Goal: Task Accomplishment & Management: Use online tool/utility

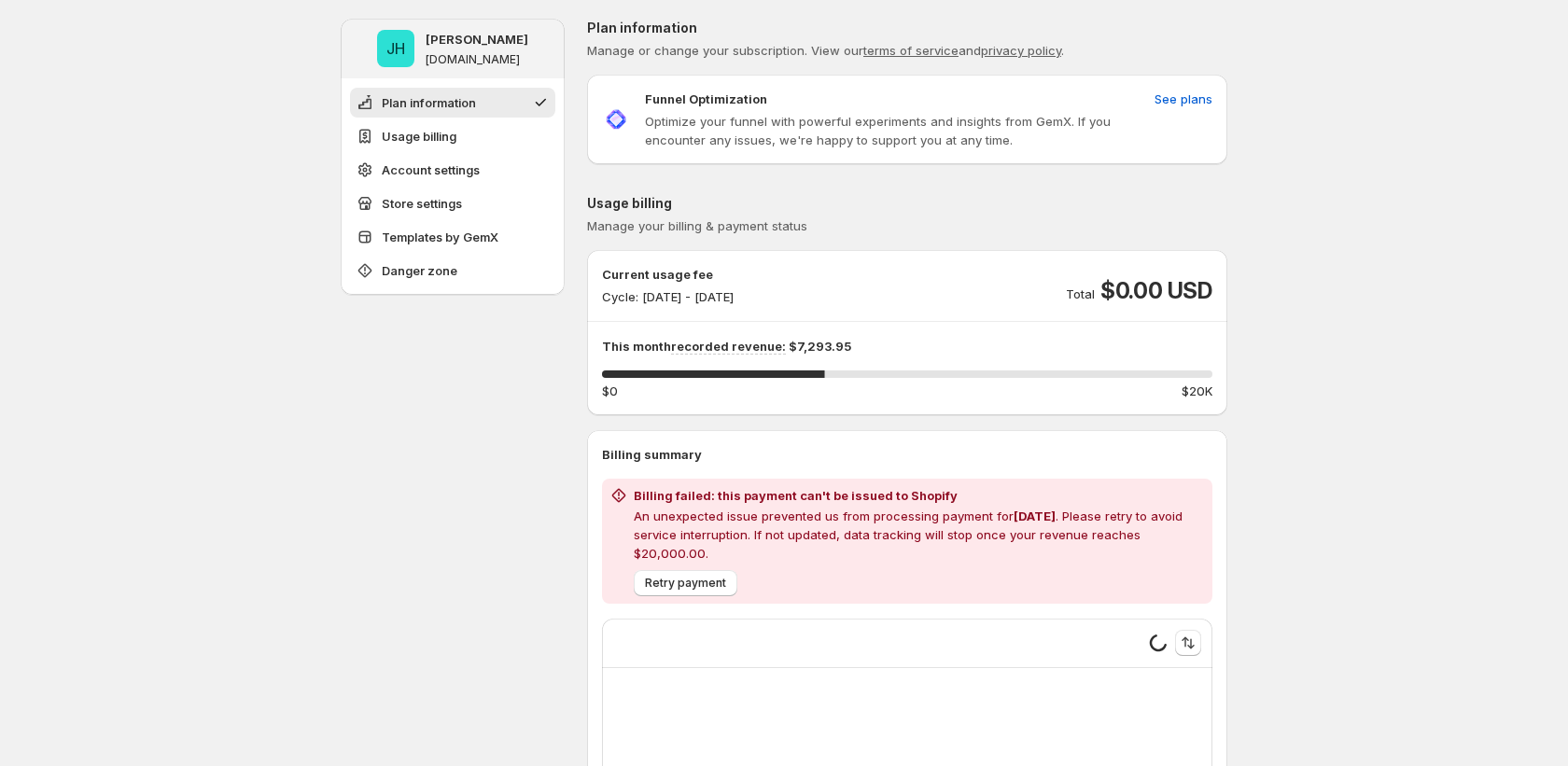
type input "**********"
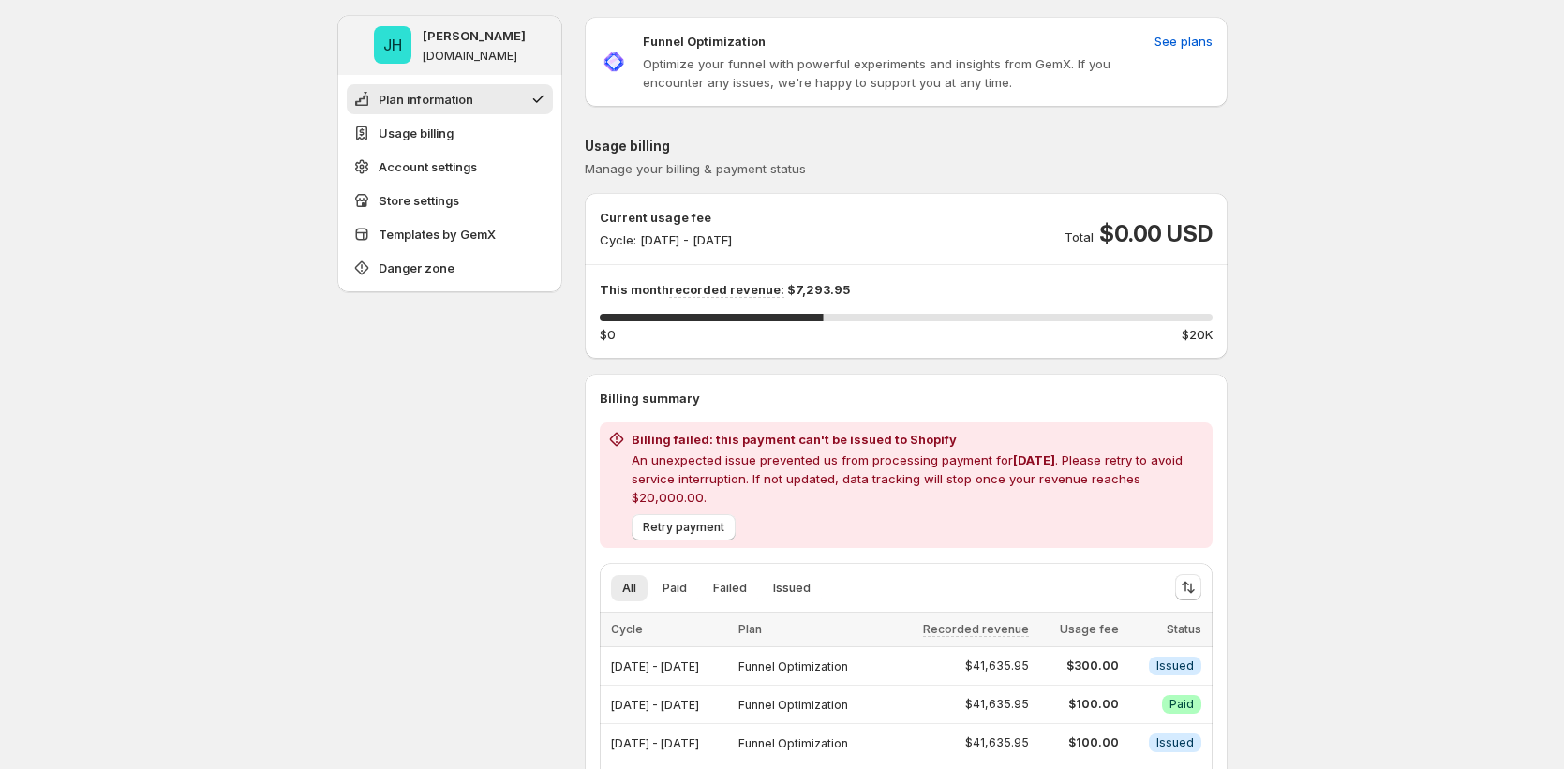
scroll to position [60, 0]
click at [1178, 36] on span "See plans" at bounding box center [1183, 39] width 58 height 19
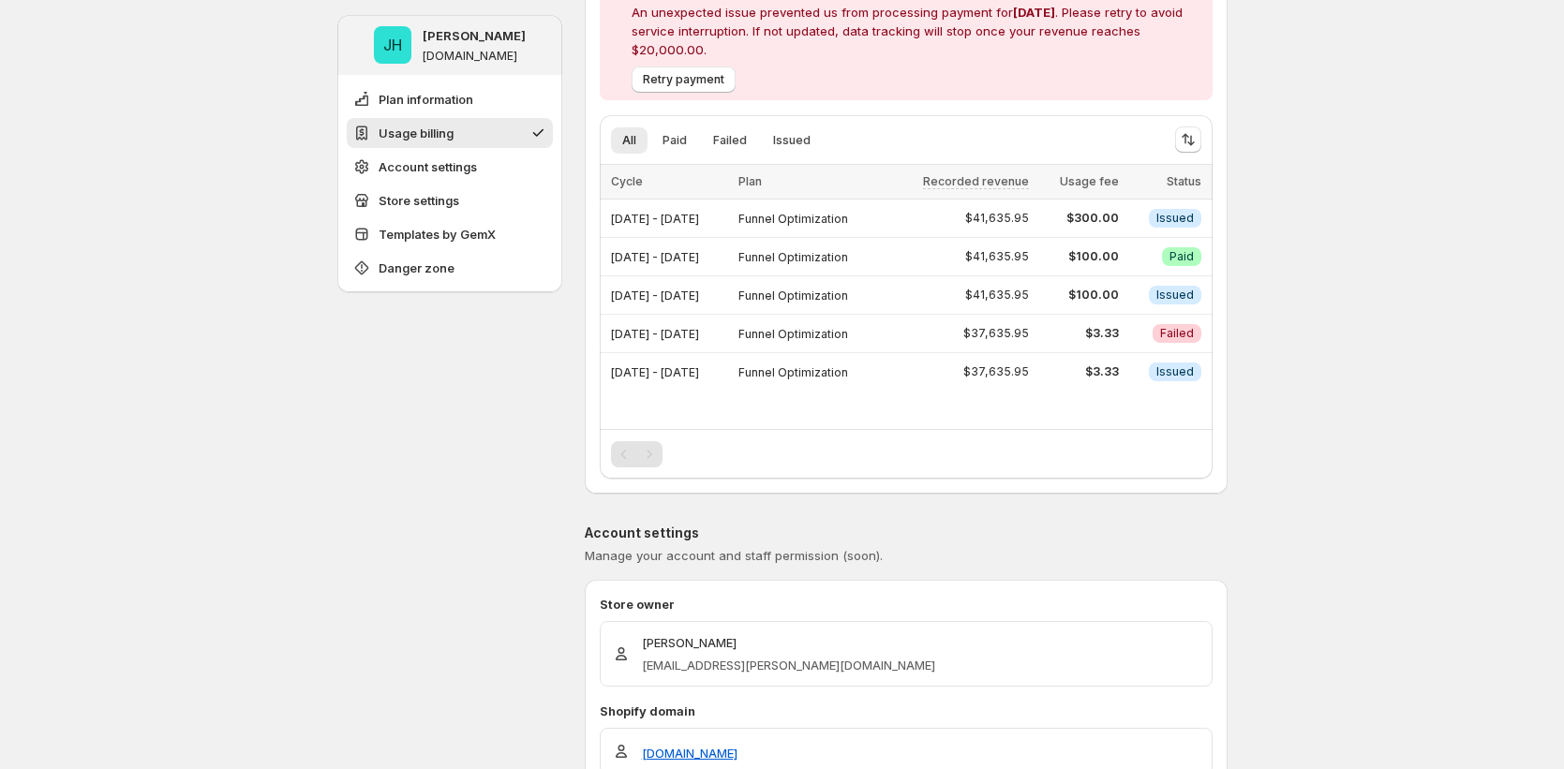
scroll to position [507, 0]
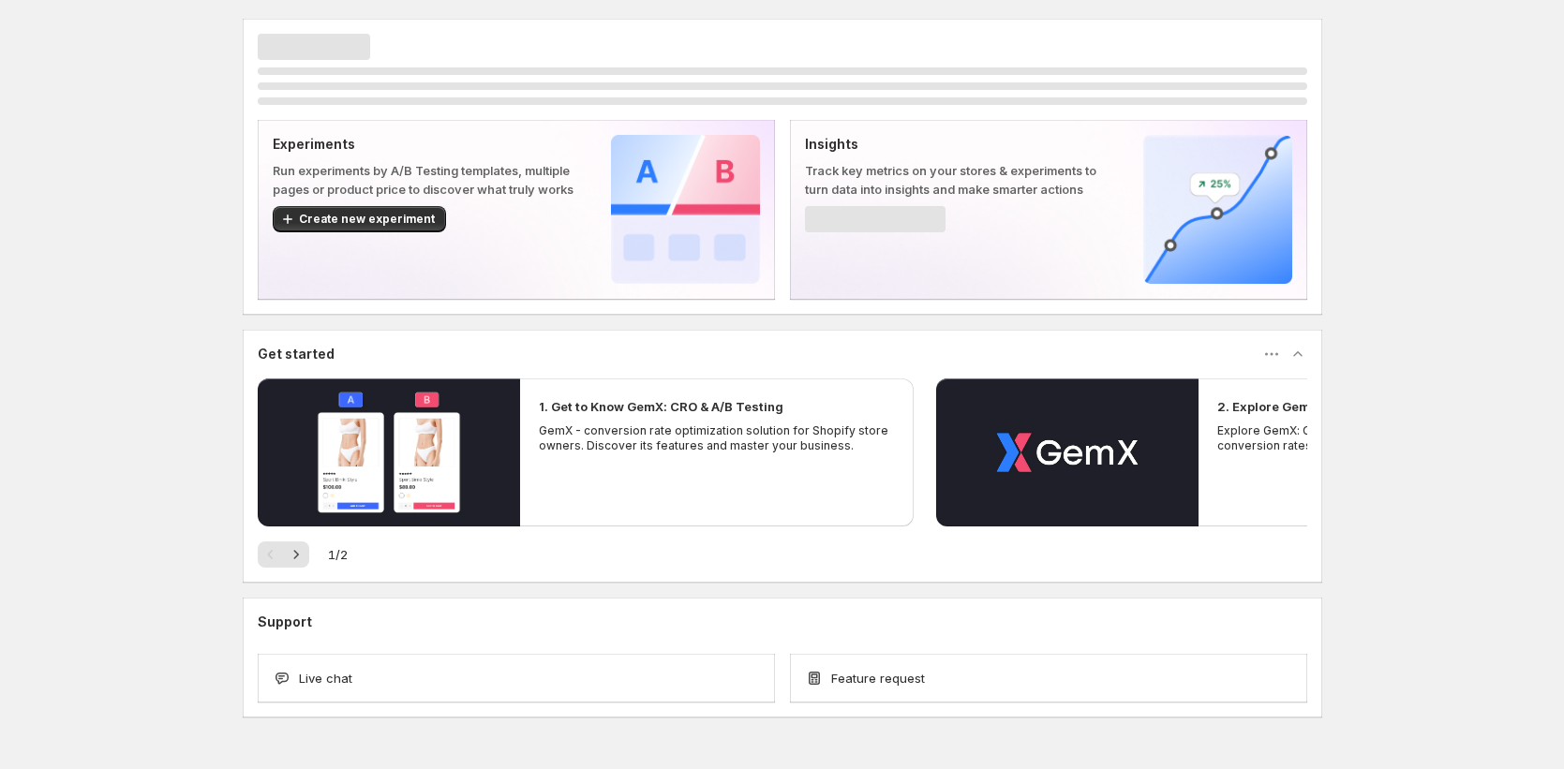
scroll to position [50, 0]
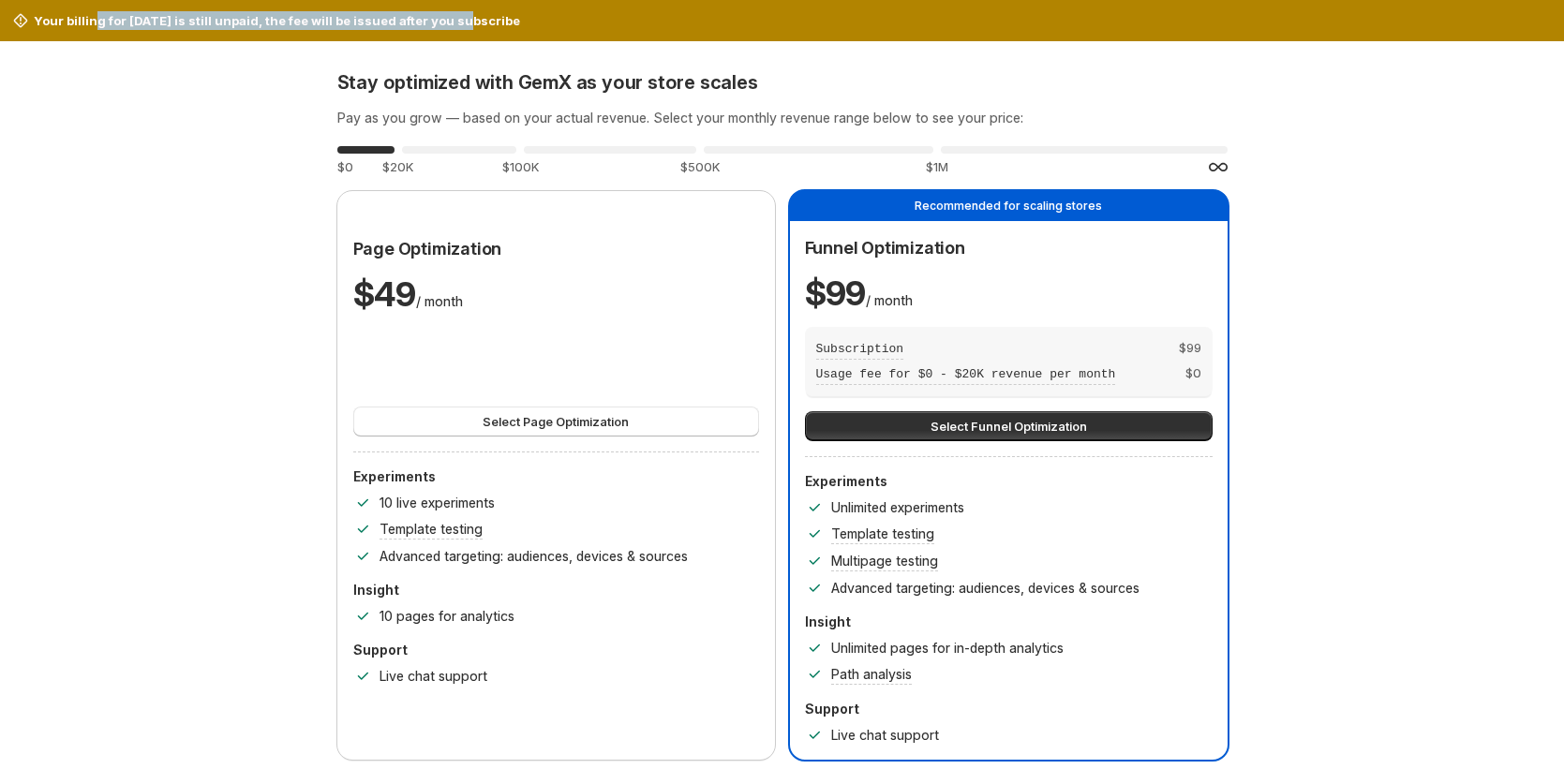
drag, startPoint x: 90, startPoint y: 18, endPoint x: 467, endPoint y: 15, distance: 376.7
click at [453, 16] on p "Your billing for [DATE] is still unpaid, the fee will be issued after you subsc…" at bounding box center [277, 20] width 486 height 19
click at [542, 20] on div "Your billing for Aug 2025 is still unpaid, the fee will be issued after you sub…" at bounding box center [781, 20] width 1541 height 19
click at [650, 407] on button "Select Page Optimization" at bounding box center [556, 422] width 406 height 30
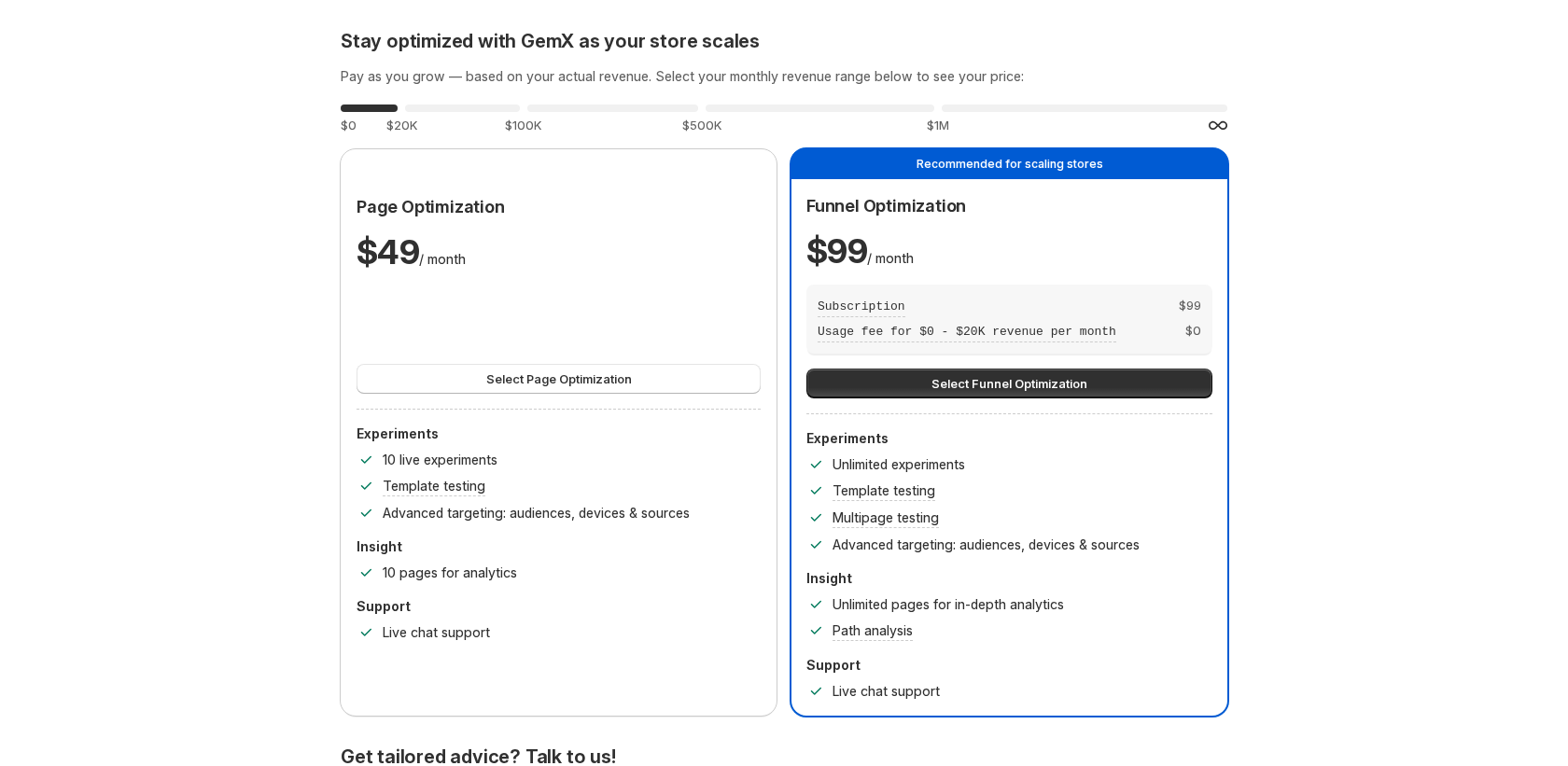
click at [0, 0] on span "Back to Dashboard" at bounding box center [0, 0] width 0 height 0
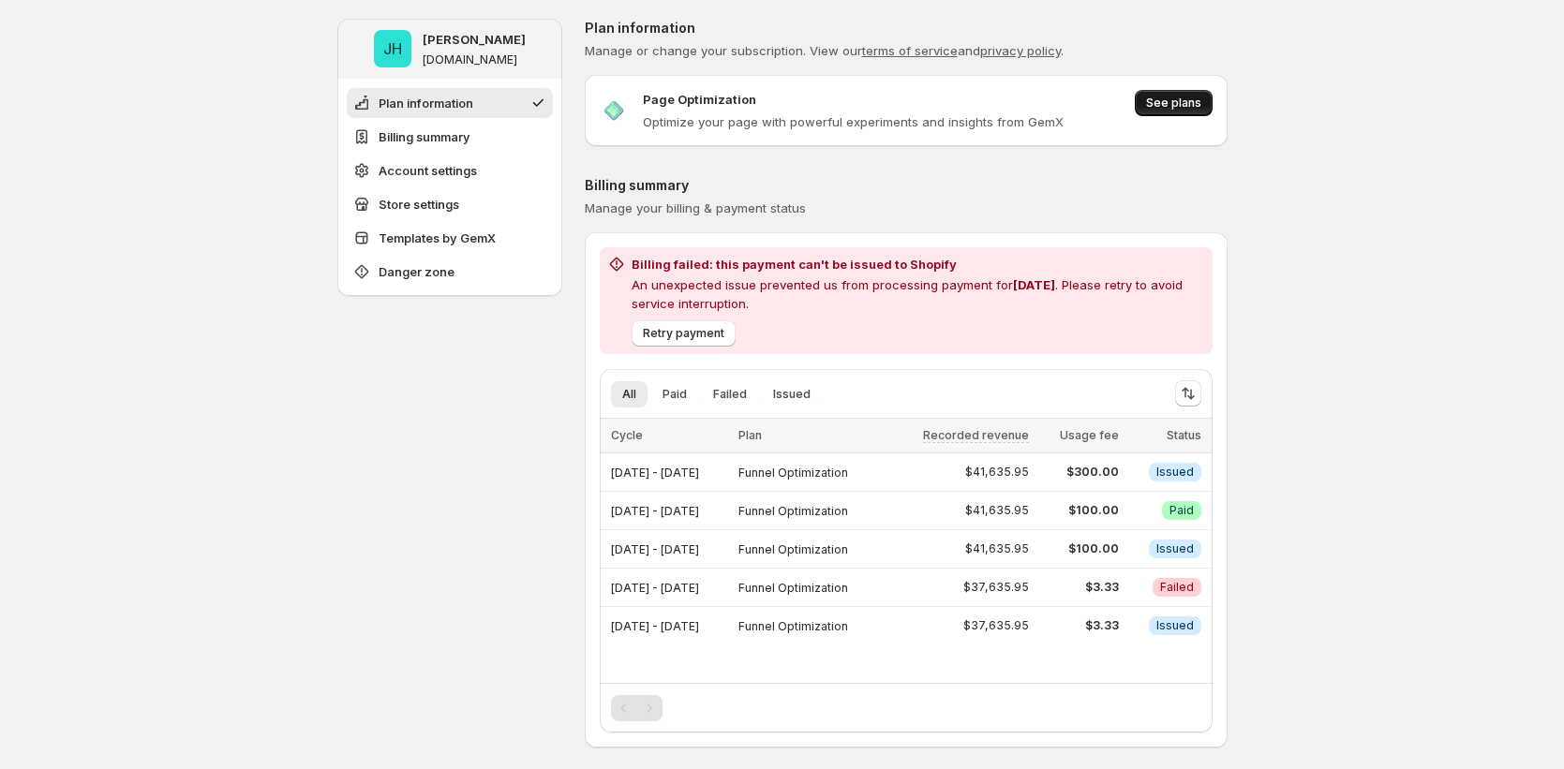
click at [1181, 99] on span "See plans" at bounding box center [1173, 103] width 55 height 15
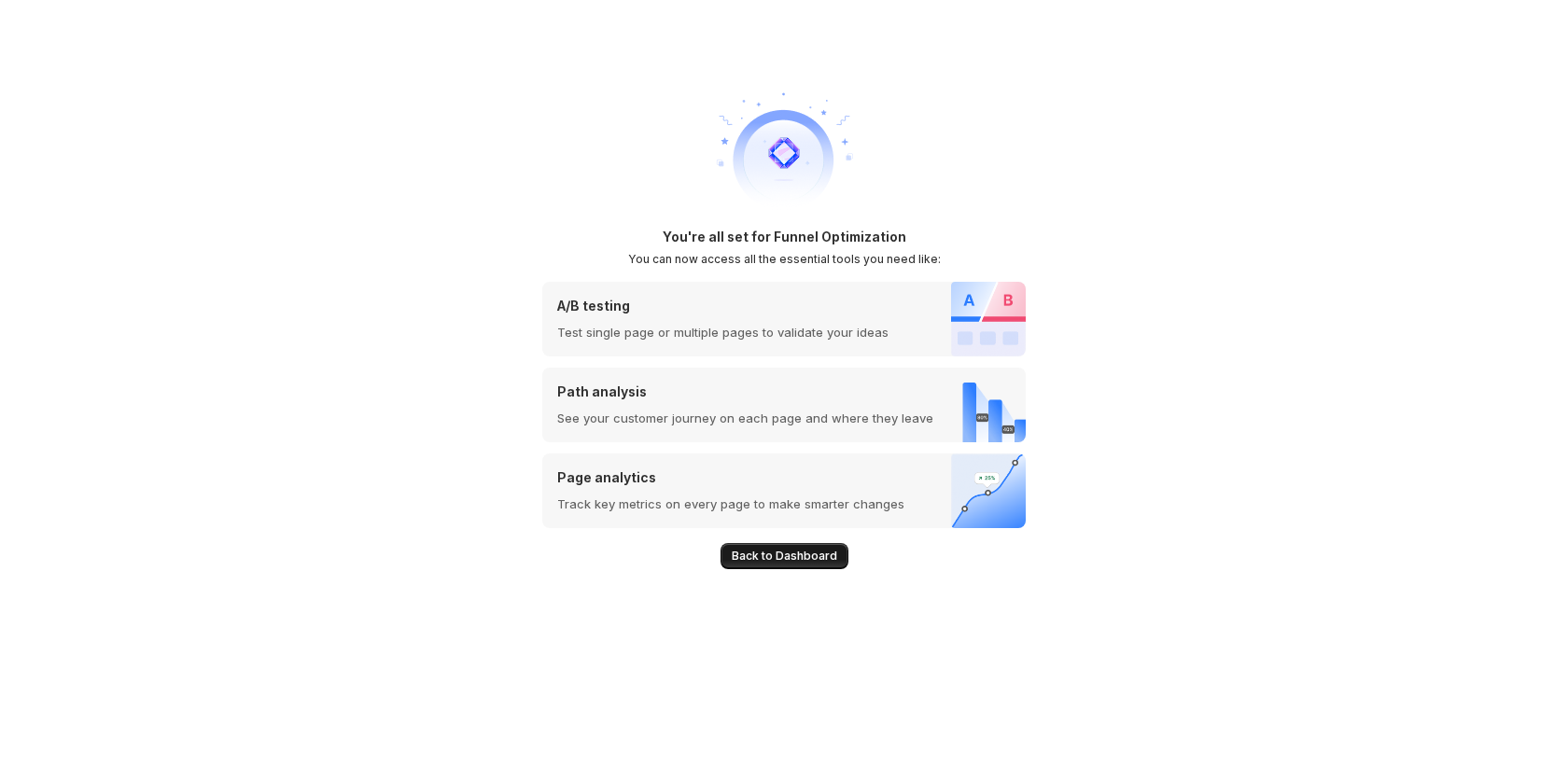
click at [788, 556] on span "Back to Dashboard" at bounding box center [785, 556] width 106 height 15
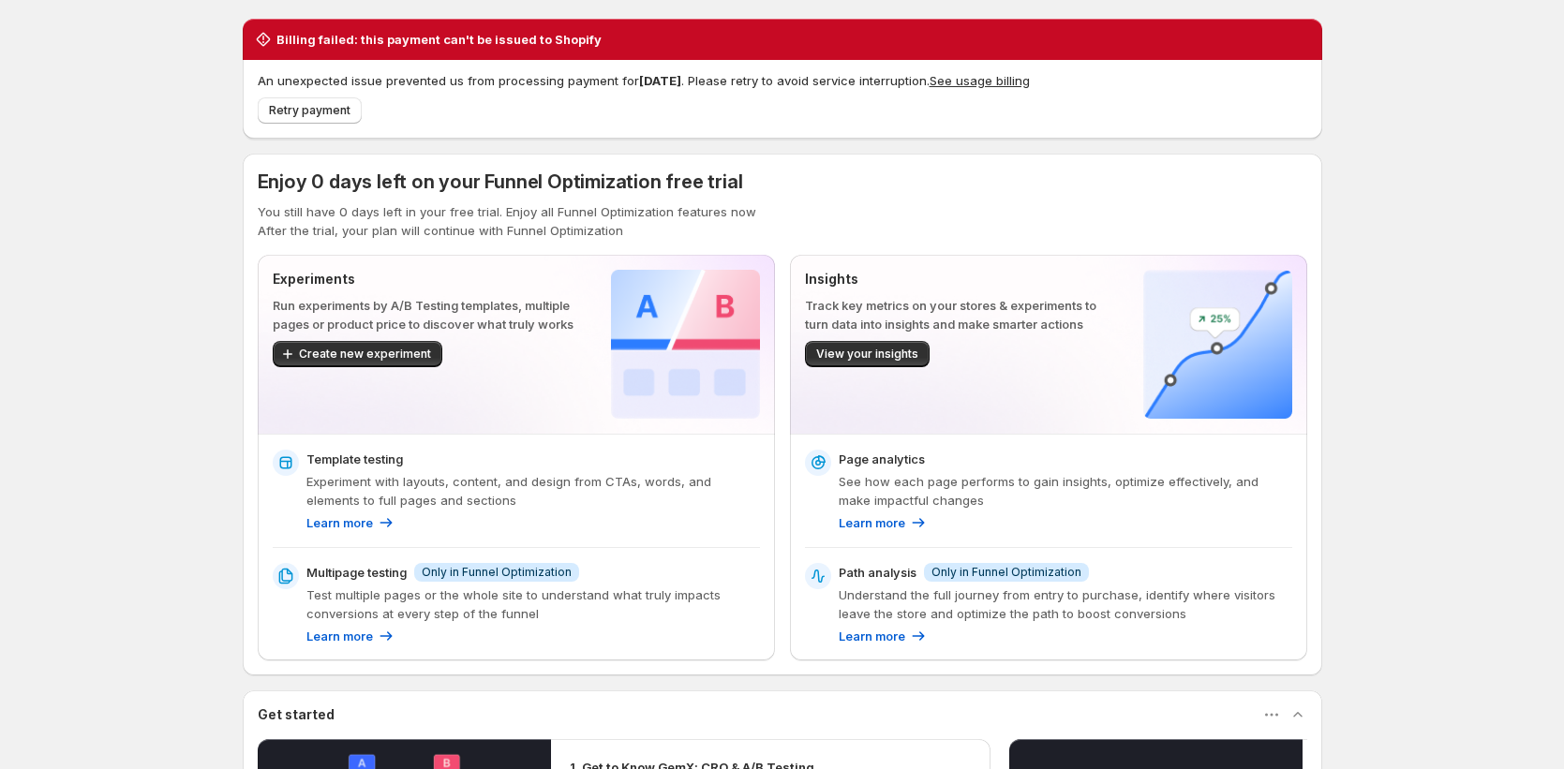
click at [1018, 79] on button "See usage billing" at bounding box center [979, 80] width 100 height 15
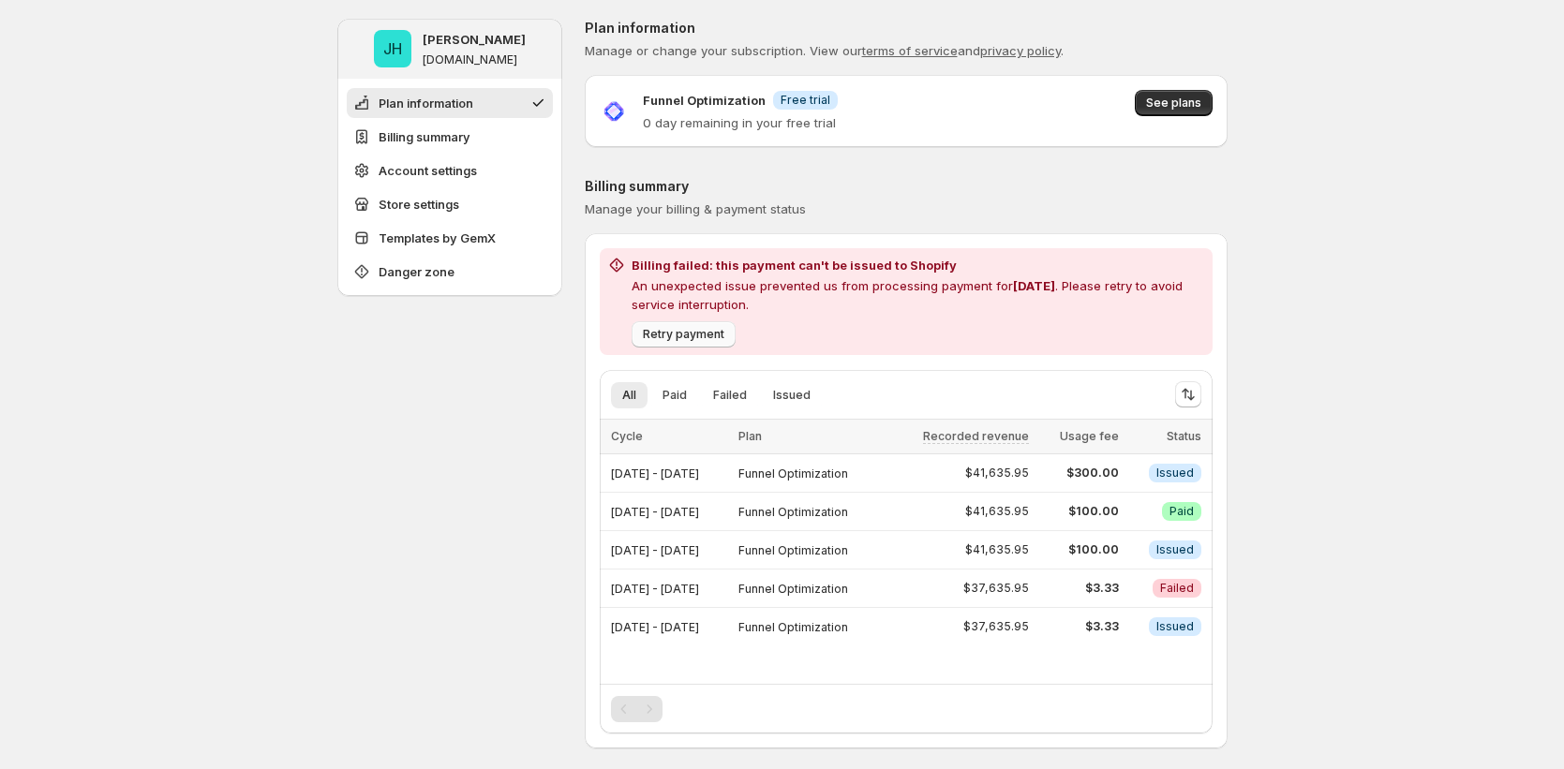
click at [674, 334] on span "Retry payment" at bounding box center [684, 334] width 82 height 15
click at [1166, 105] on span "See plans" at bounding box center [1173, 103] width 55 height 15
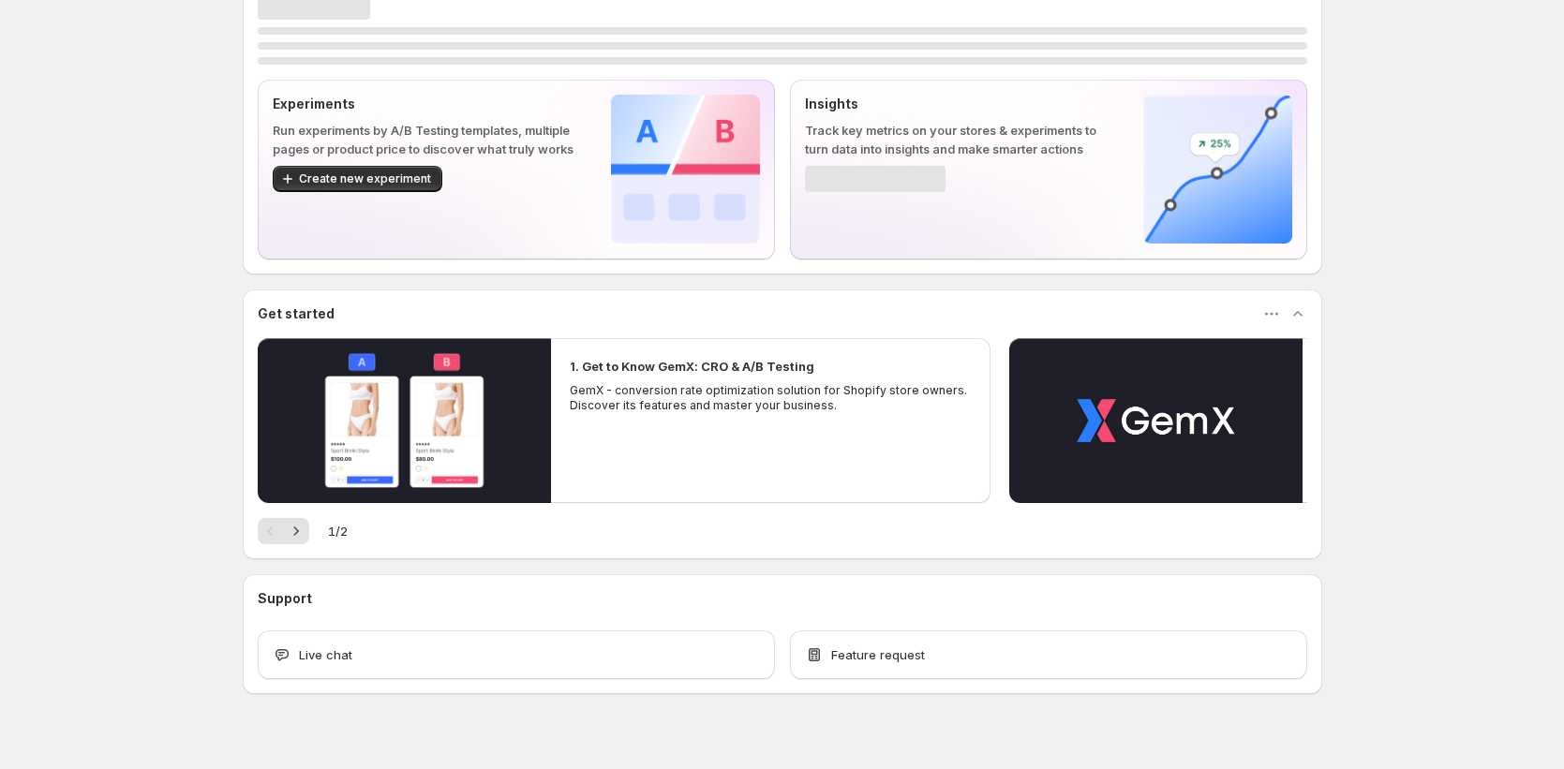
scroll to position [67, 0]
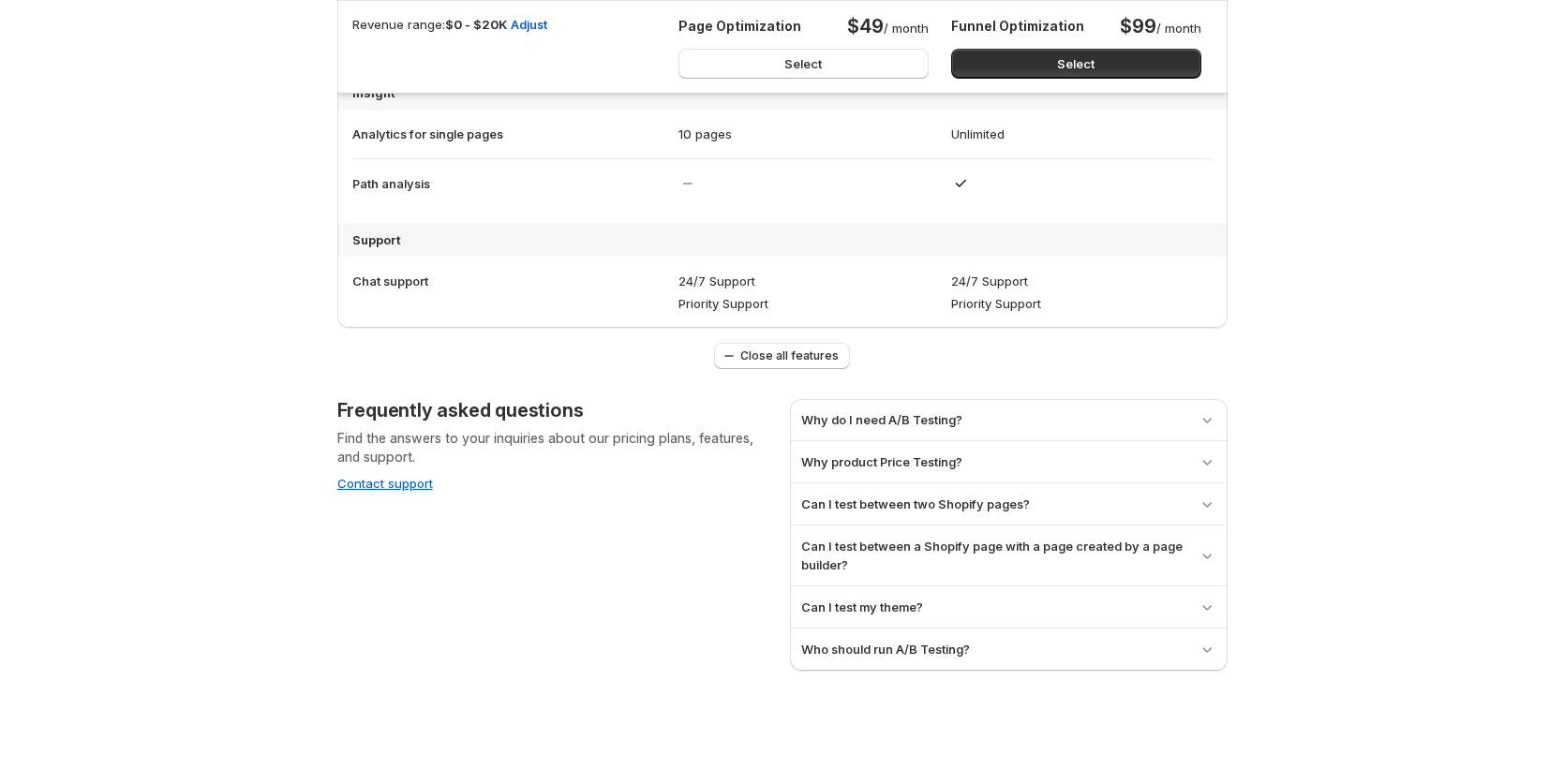
scroll to position [1812, 0]
click at [1050, 71] on button "Select" at bounding box center [1076, 64] width 250 height 30
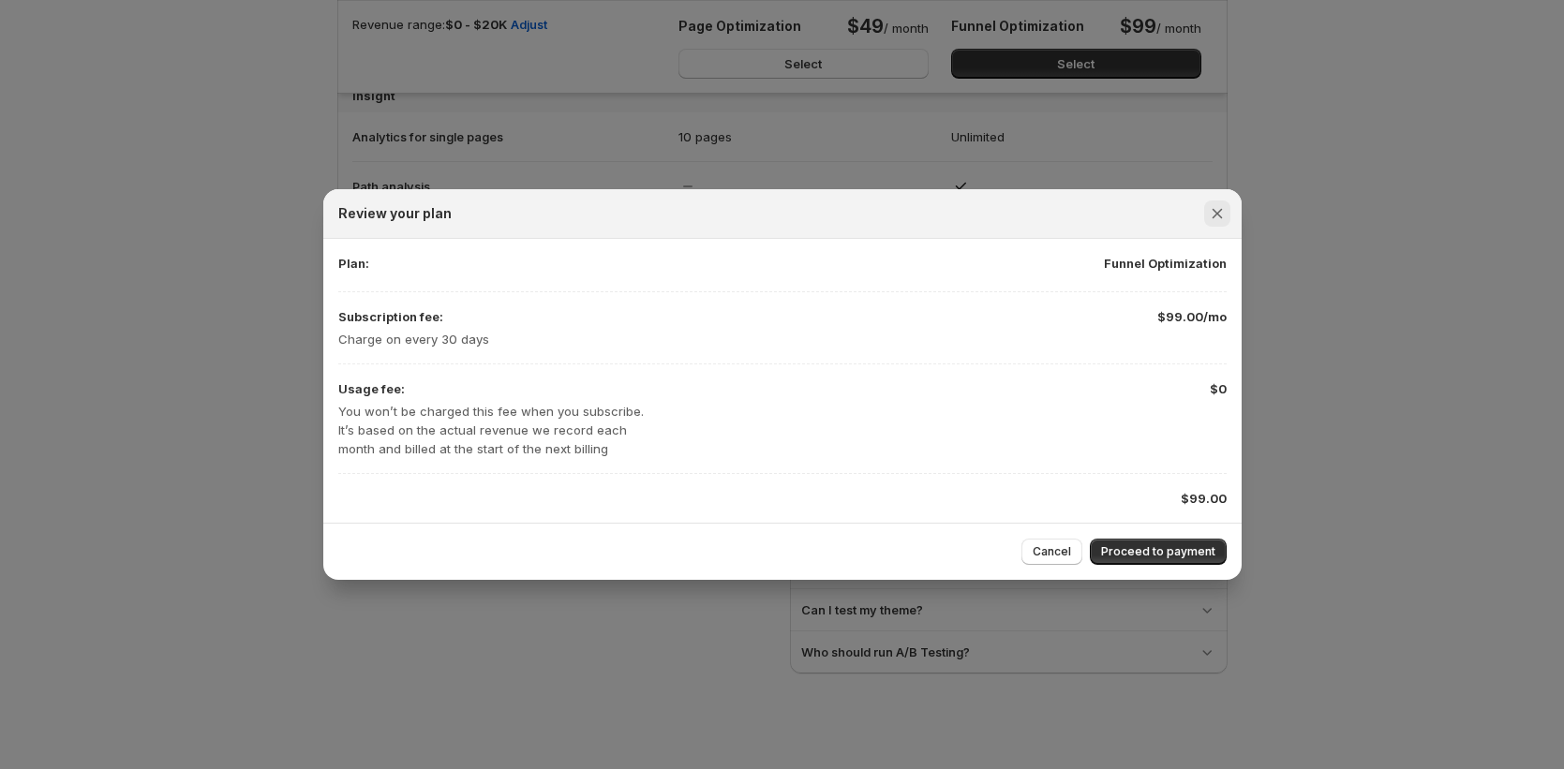
click at [1210, 210] on icon "Close" at bounding box center [1217, 213] width 19 height 19
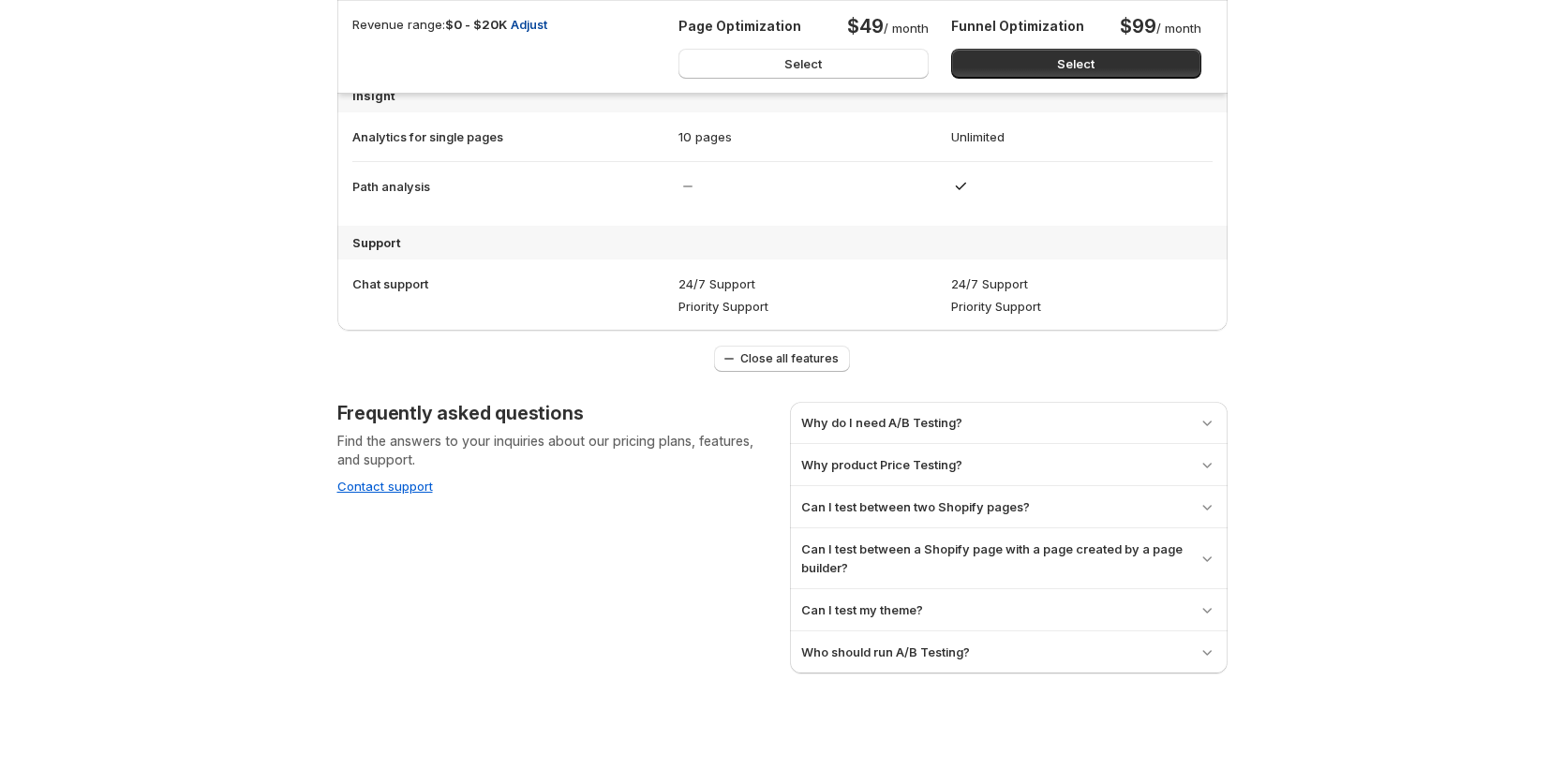
click at [532, 10] on button "Adjust" at bounding box center [528, 24] width 59 height 30
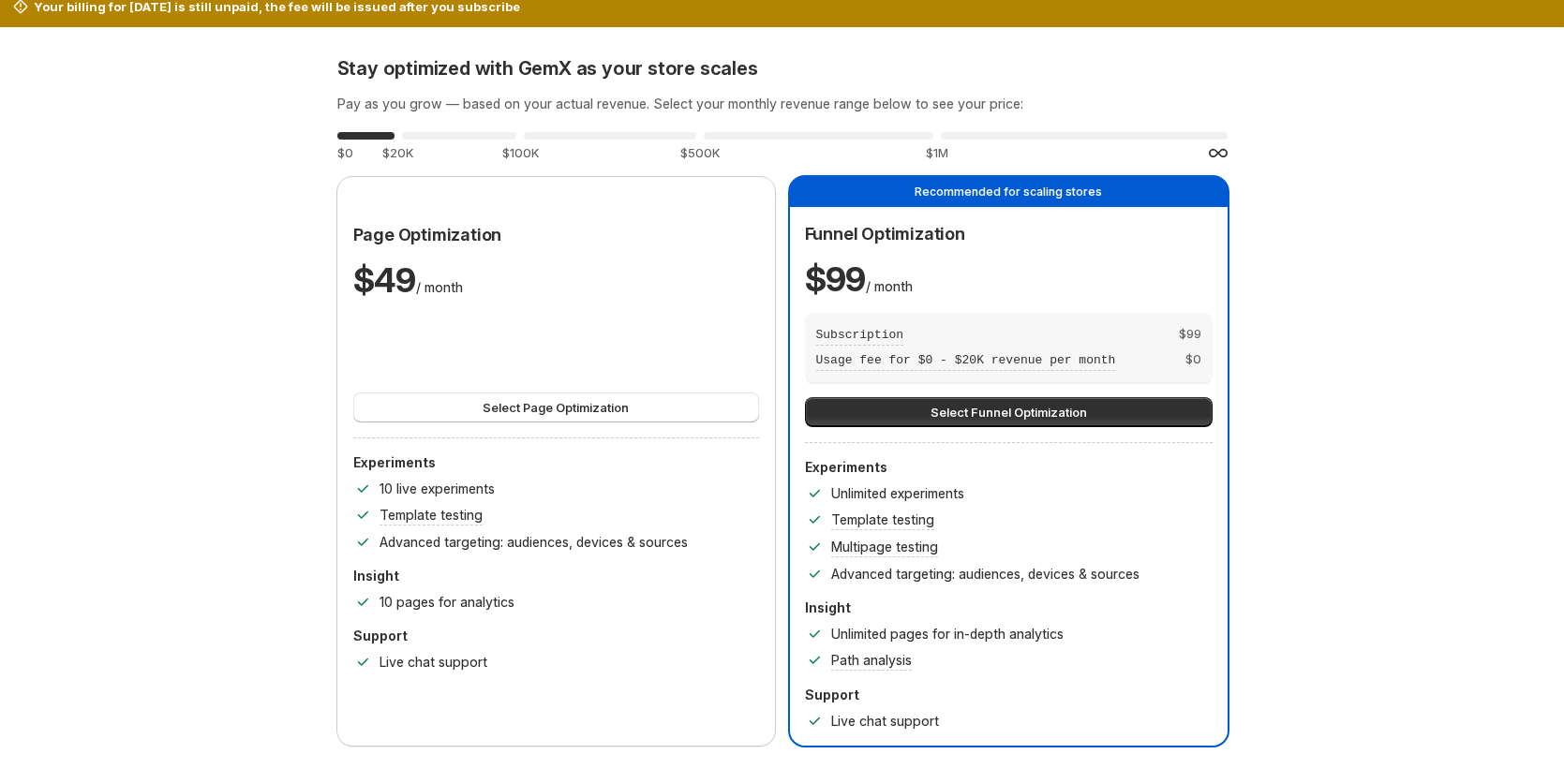
scroll to position [0, 0]
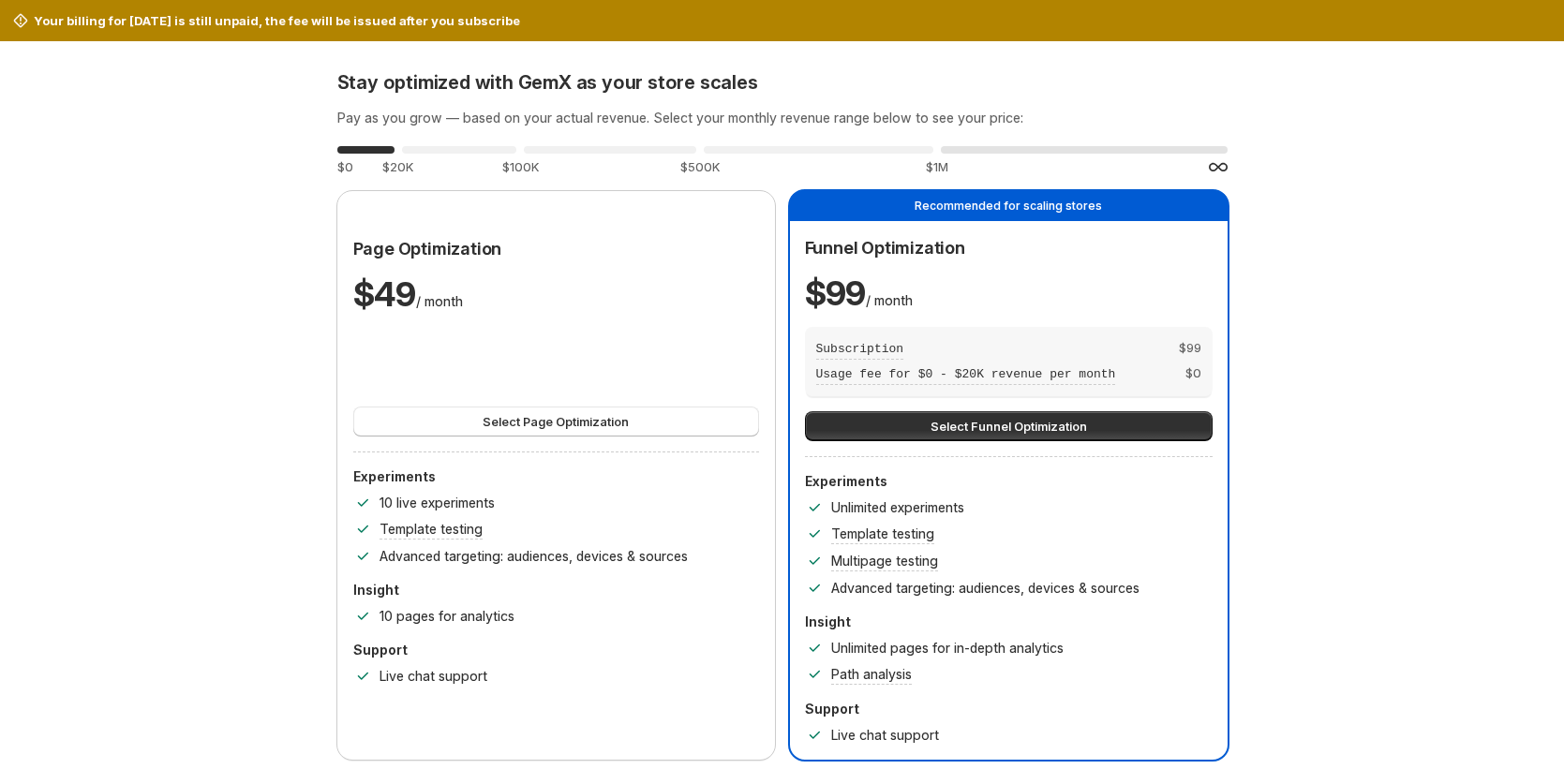
click at [1026, 148] on div "0 %" at bounding box center [1084, 149] width 287 height 7
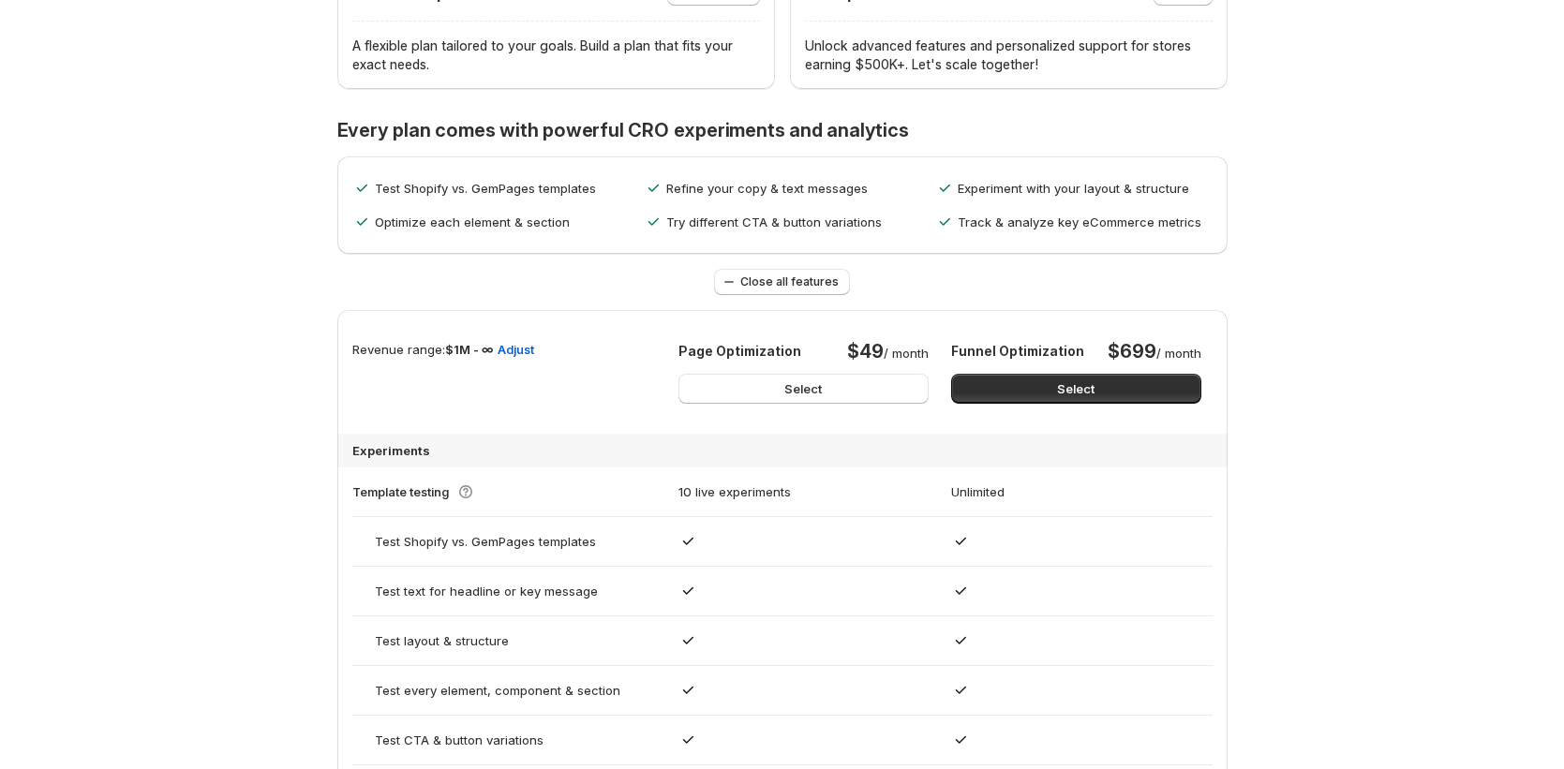
scroll to position [1816, 0]
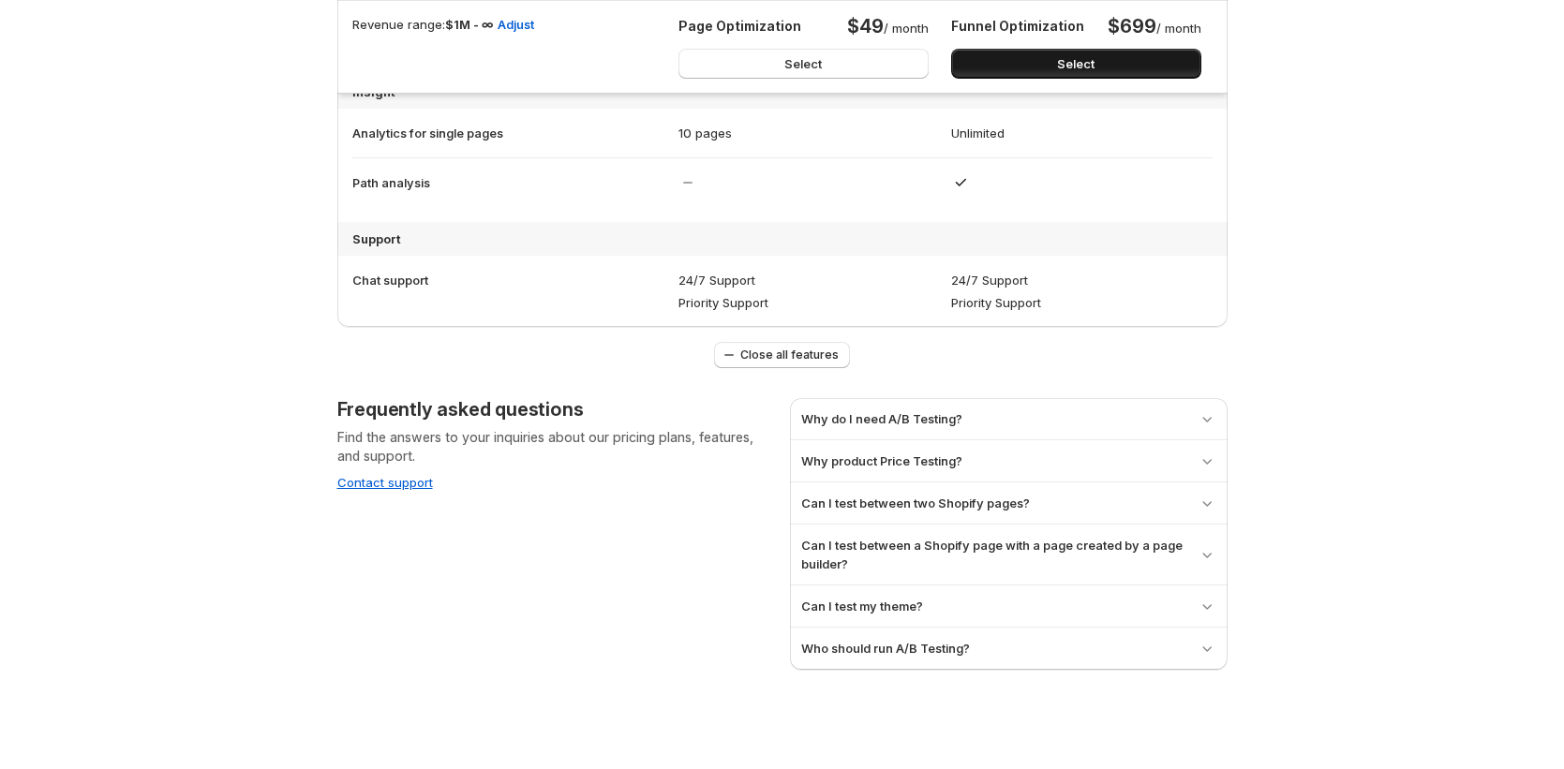
click at [1021, 59] on button "Select" at bounding box center [1076, 64] width 250 height 30
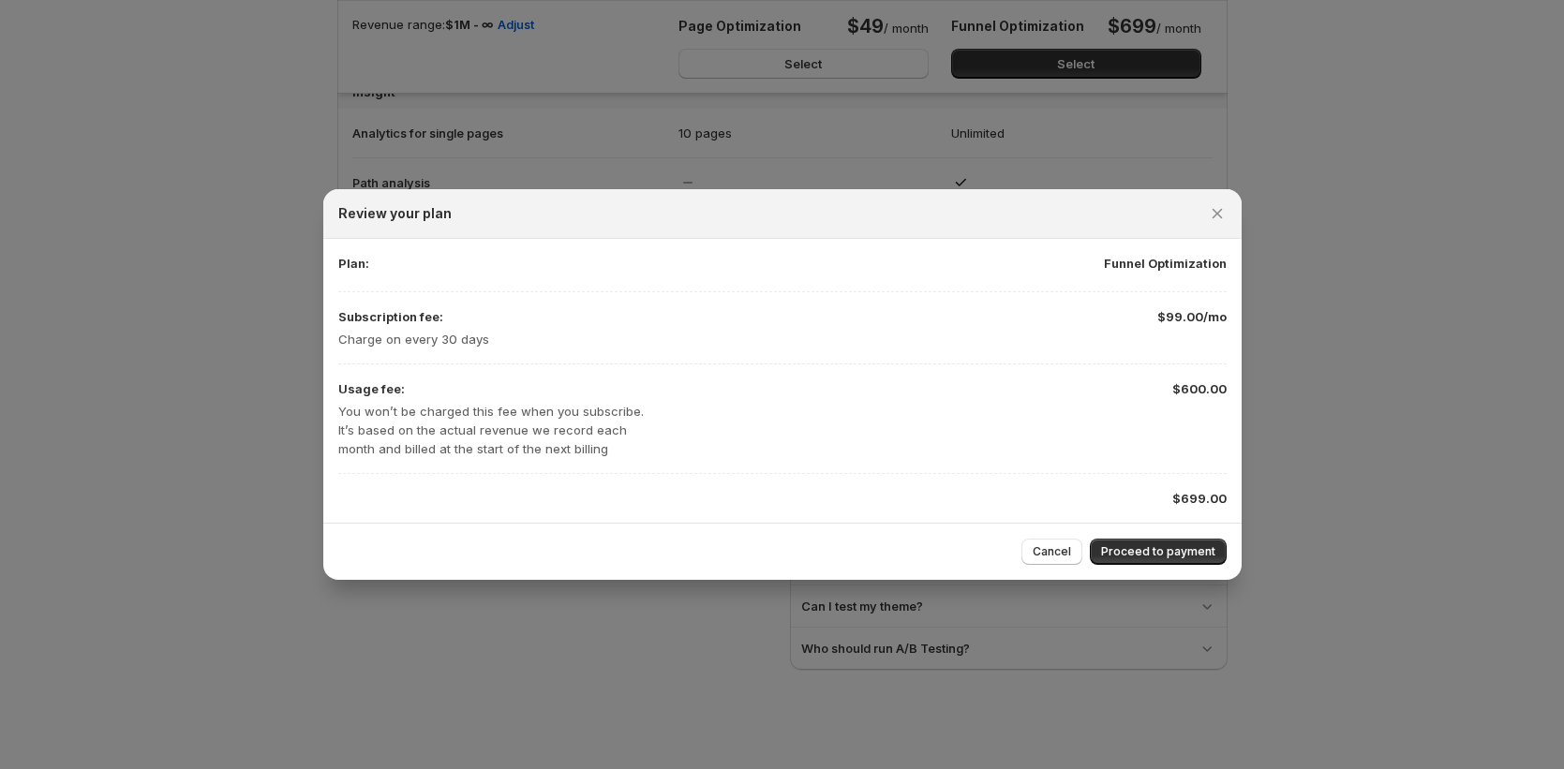
click at [1183, 570] on div "Cancel Proceed to payment" at bounding box center [782, 551] width 918 height 57
click at [1181, 559] on button "Proceed to payment" at bounding box center [1158, 552] width 137 height 26
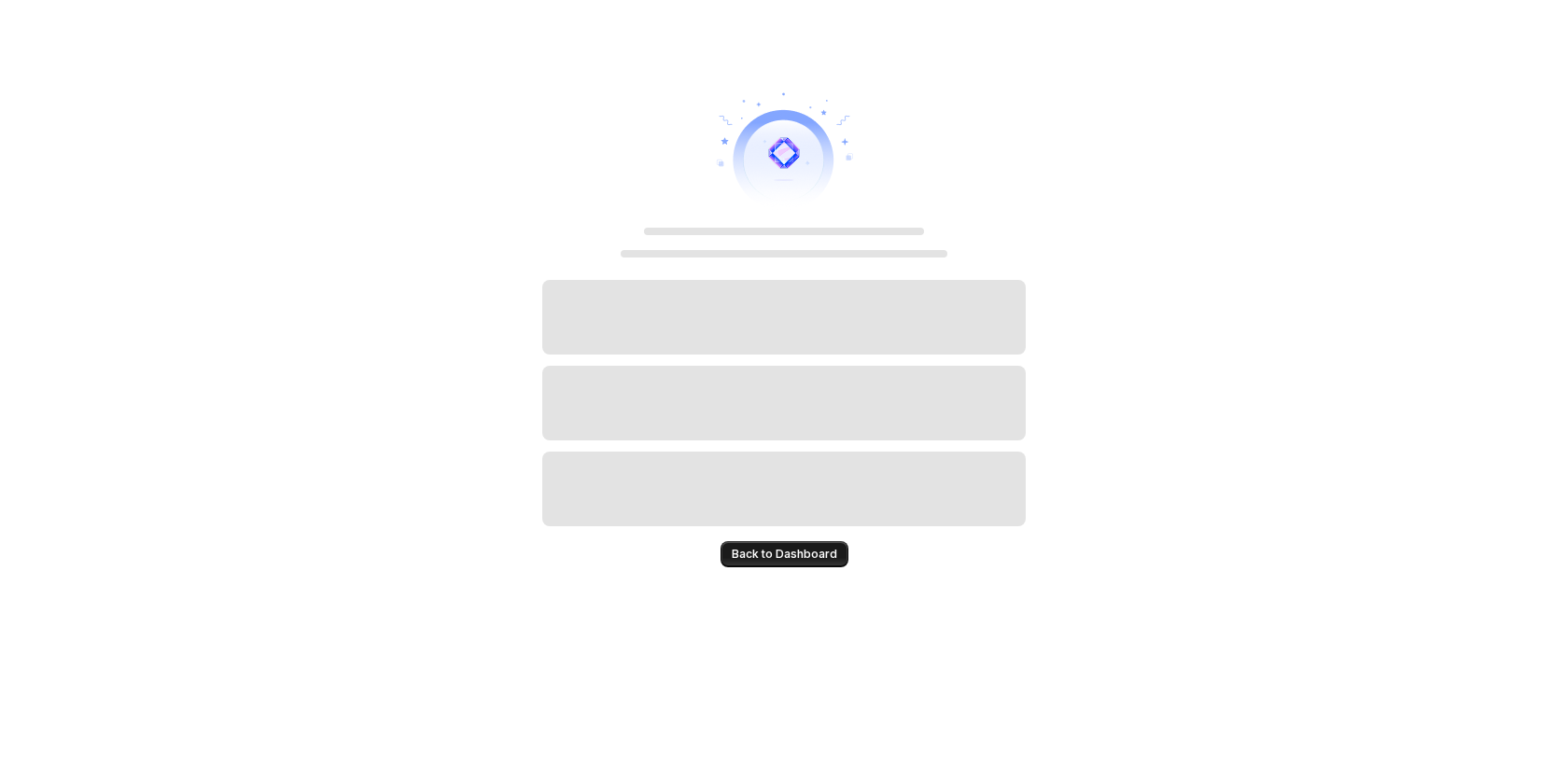
click at [830, 544] on button "Back to Dashboard" at bounding box center [784, 554] width 128 height 26
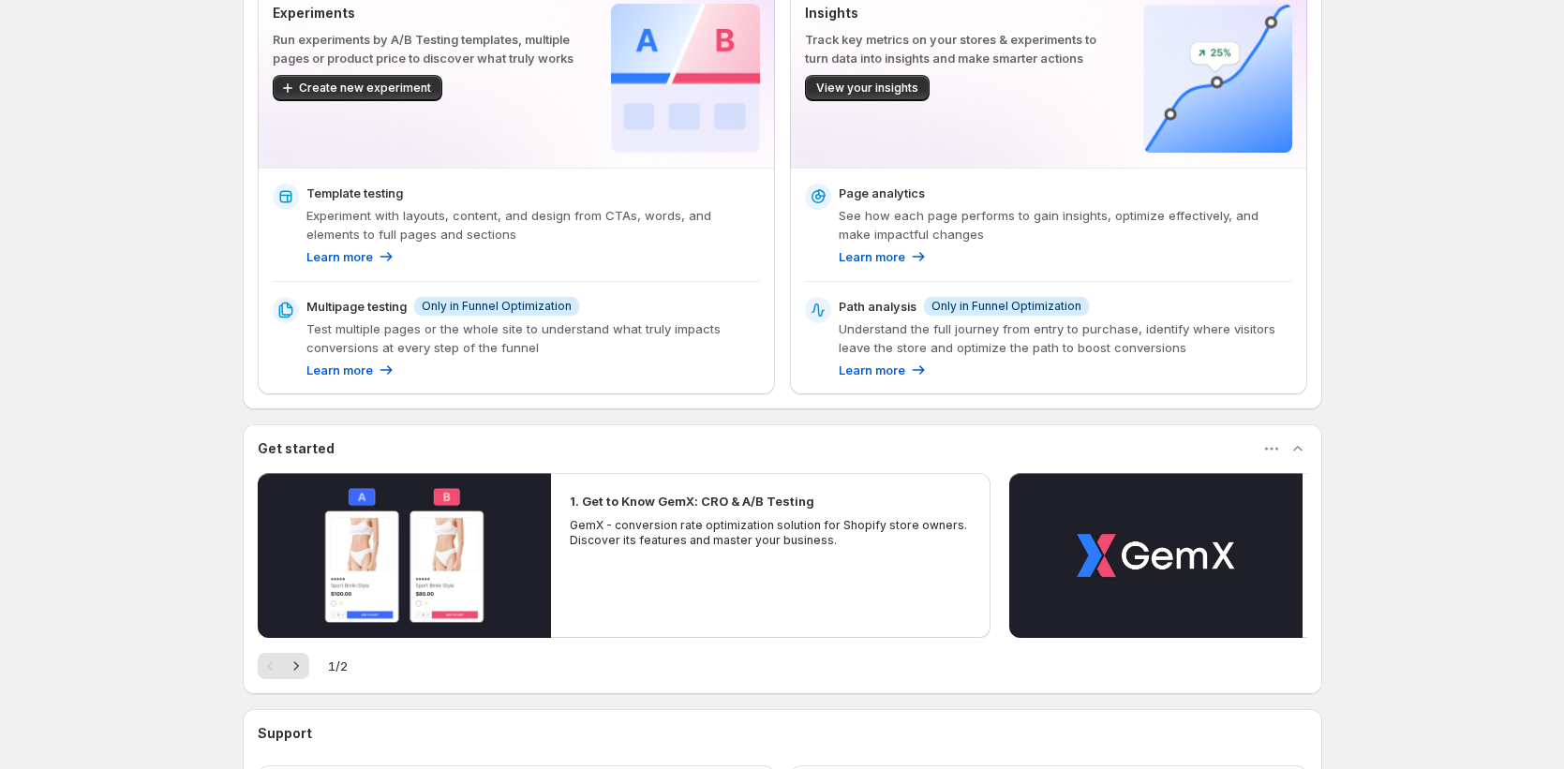
scroll to position [427, 0]
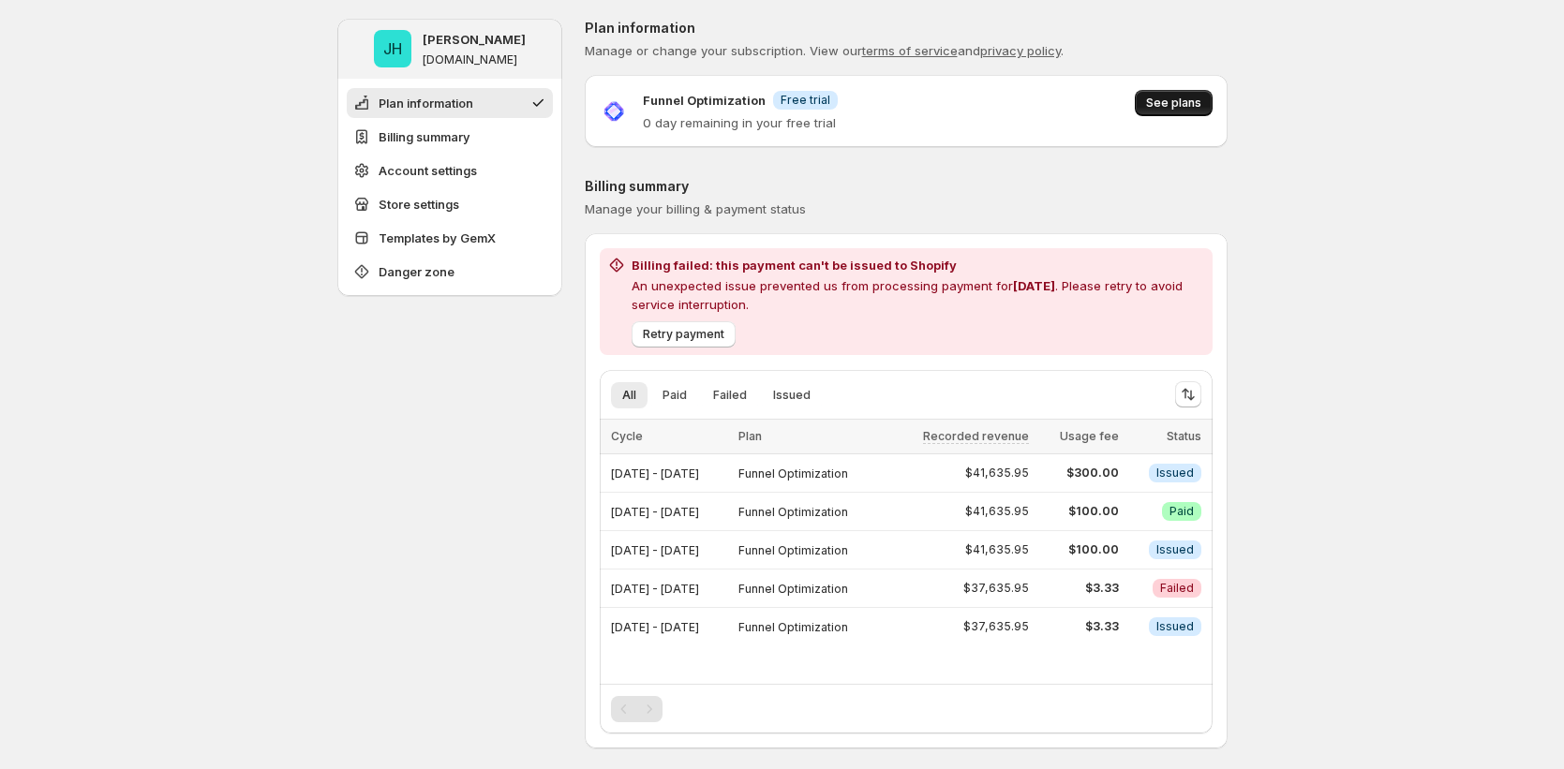
drag, startPoint x: 1252, startPoint y: 99, endPoint x: 1201, endPoint y: 101, distance: 50.6
click at [1198, 102] on span "See plans" at bounding box center [1173, 103] width 55 height 15
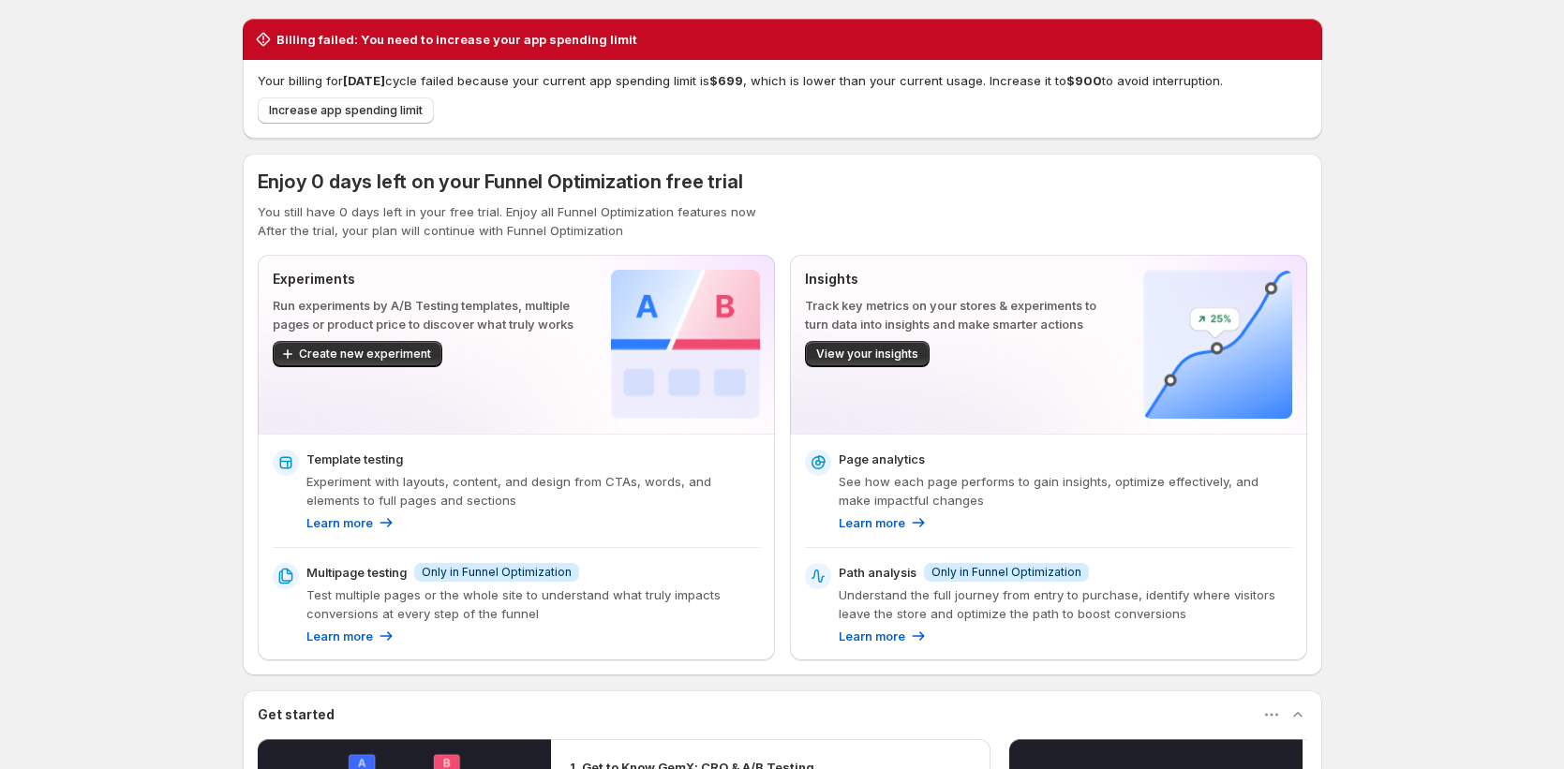
drag, startPoint x: 132, startPoint y: 413, endPoint x: 120, endPoint y: 421, distance: 14.3
click at [120, 421] on div "Billing failed: You need to increase your app spending limit Your billing for […" at bounding box center [782, 598] width 1564 height 1196
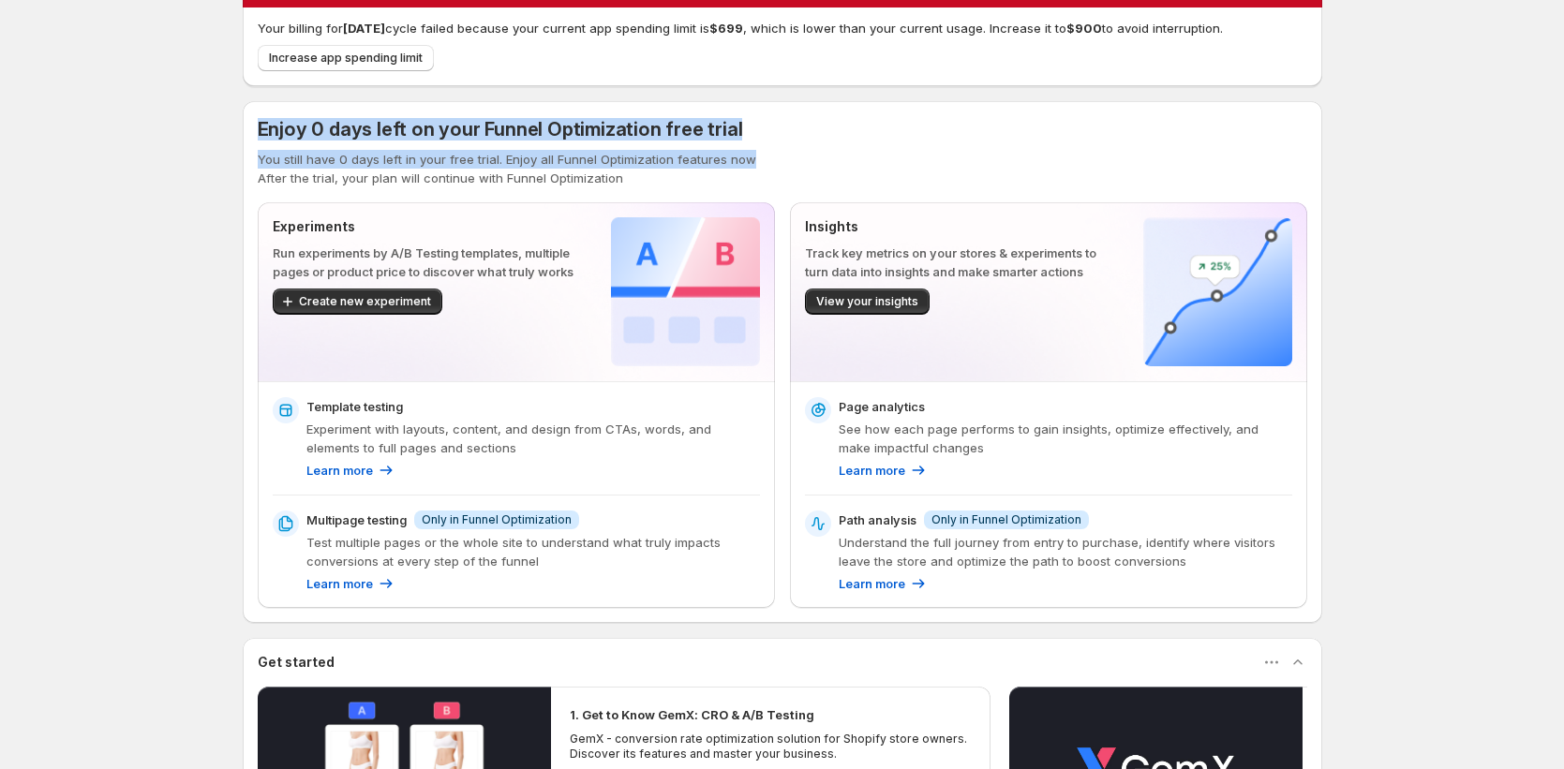
drag, startPoint x: 256, startPoint y: 122, endPoint x: 933, endPoint y: 151, distance: 678.0
click at [933, 151] on div "Enjoy 0 days left on your Funnel Optimization free trial You still have 0 days …" at bounding box center [782, 362] width 1079 height 522
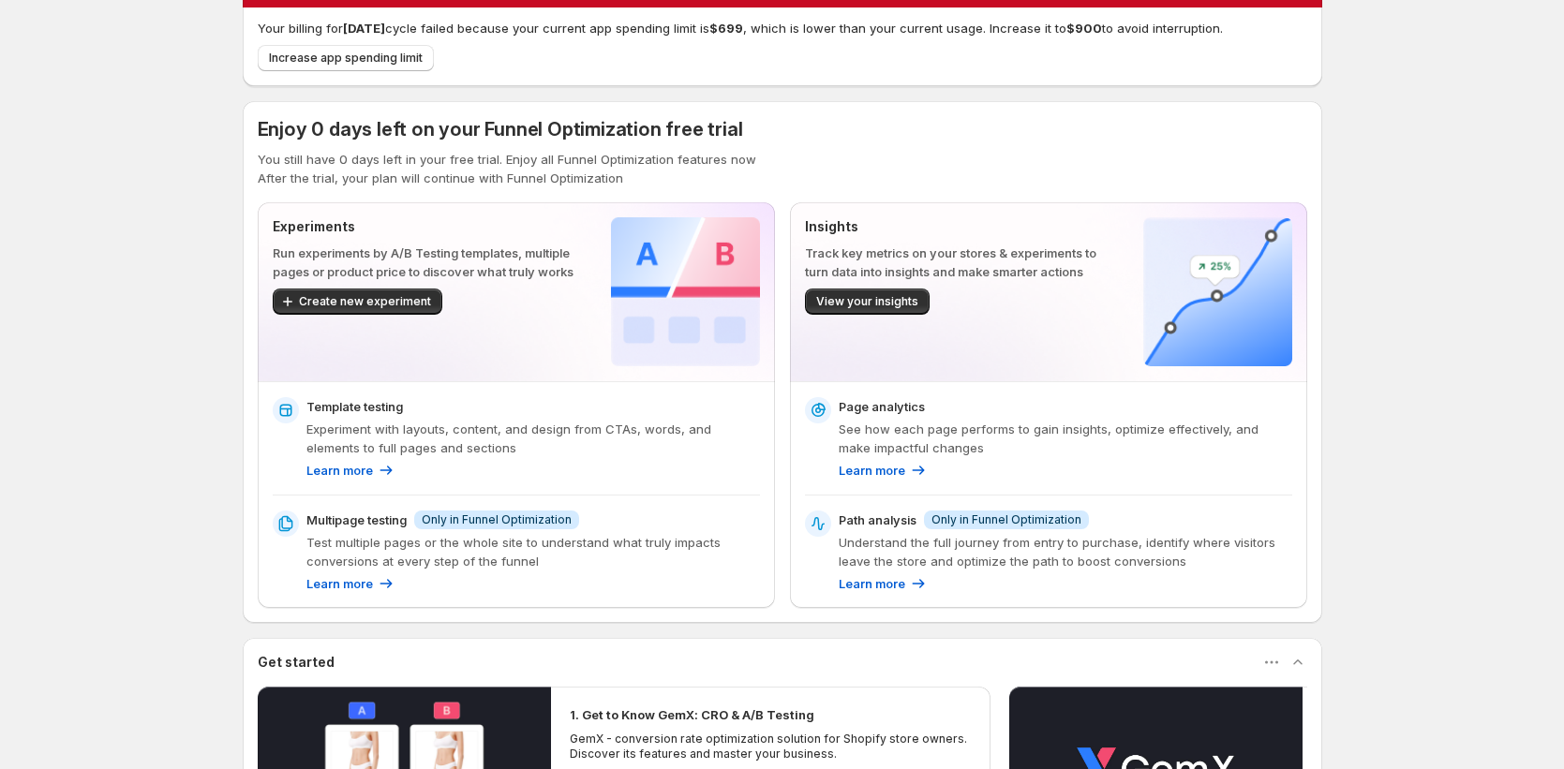
click at [654, 193] on div "Enjoy 0 days left on your Funnel Optimization free trial You still have 0 days …" at bounding box center [782, 362] width 1049 height 492
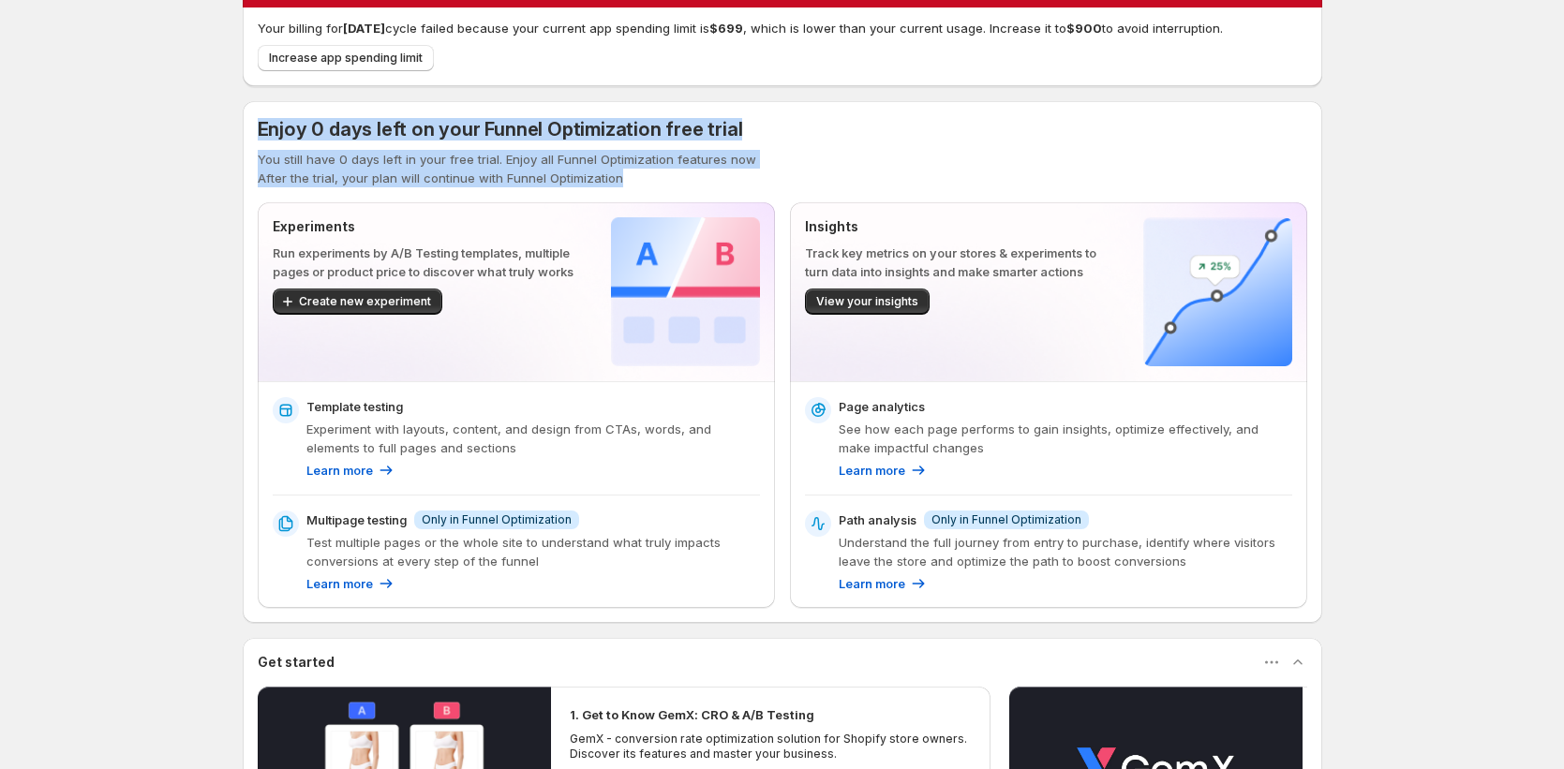
drag, startPoint x: 653, startPoint y: 179, endPoint x: 188, endPoint y: 109, distance: 470.0
click at [211, 101] on div "Billing failed: You need to increase your app spending limit Your billing for A…" at bounding box center [782, 546] width 1564 height 1196
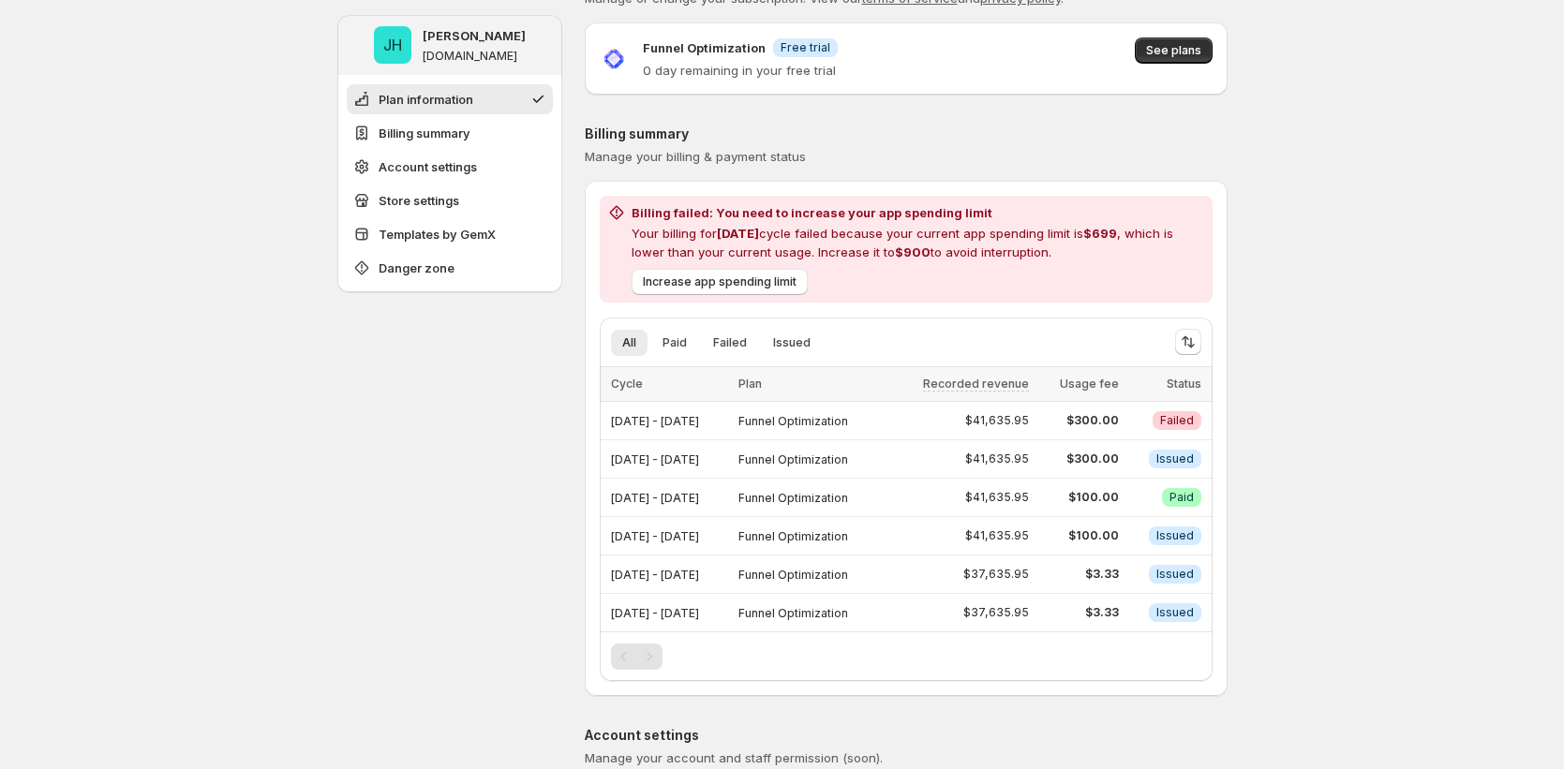
scroll to position [13, 0]
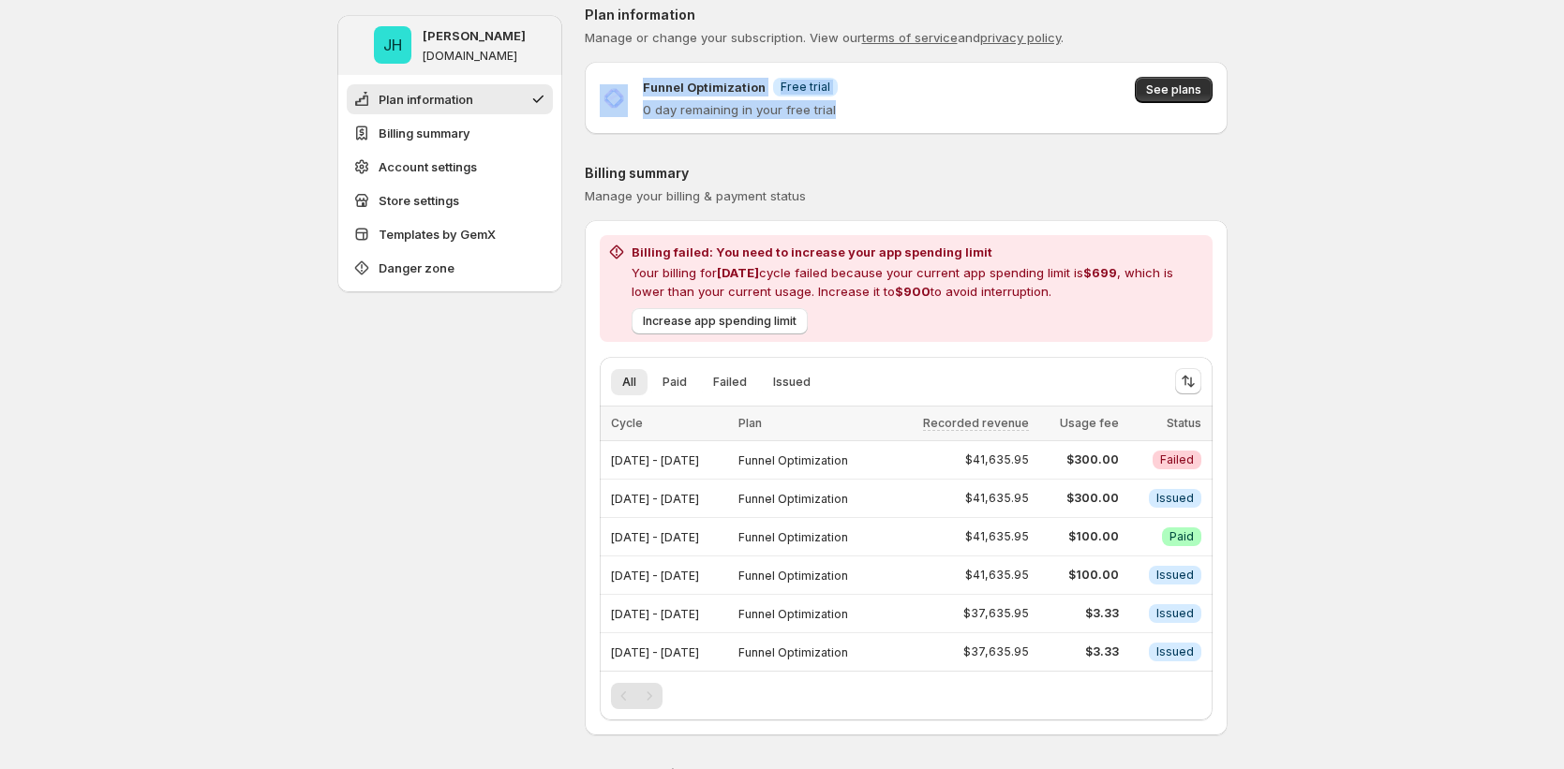
drag, startPoint x: 863, startPoint y: 113, endPoint x: 637, endPoint y: 99, distance: 226.2
click at [637, 99] on div "Funnel Optimization Info Free trial 0 day remaining in your free trial See plans" at bounding box center [906, 98] width 613 height 42
click at [824, 166] on p "Billing summary" at bounding box center [906, 173] width 643 height 19
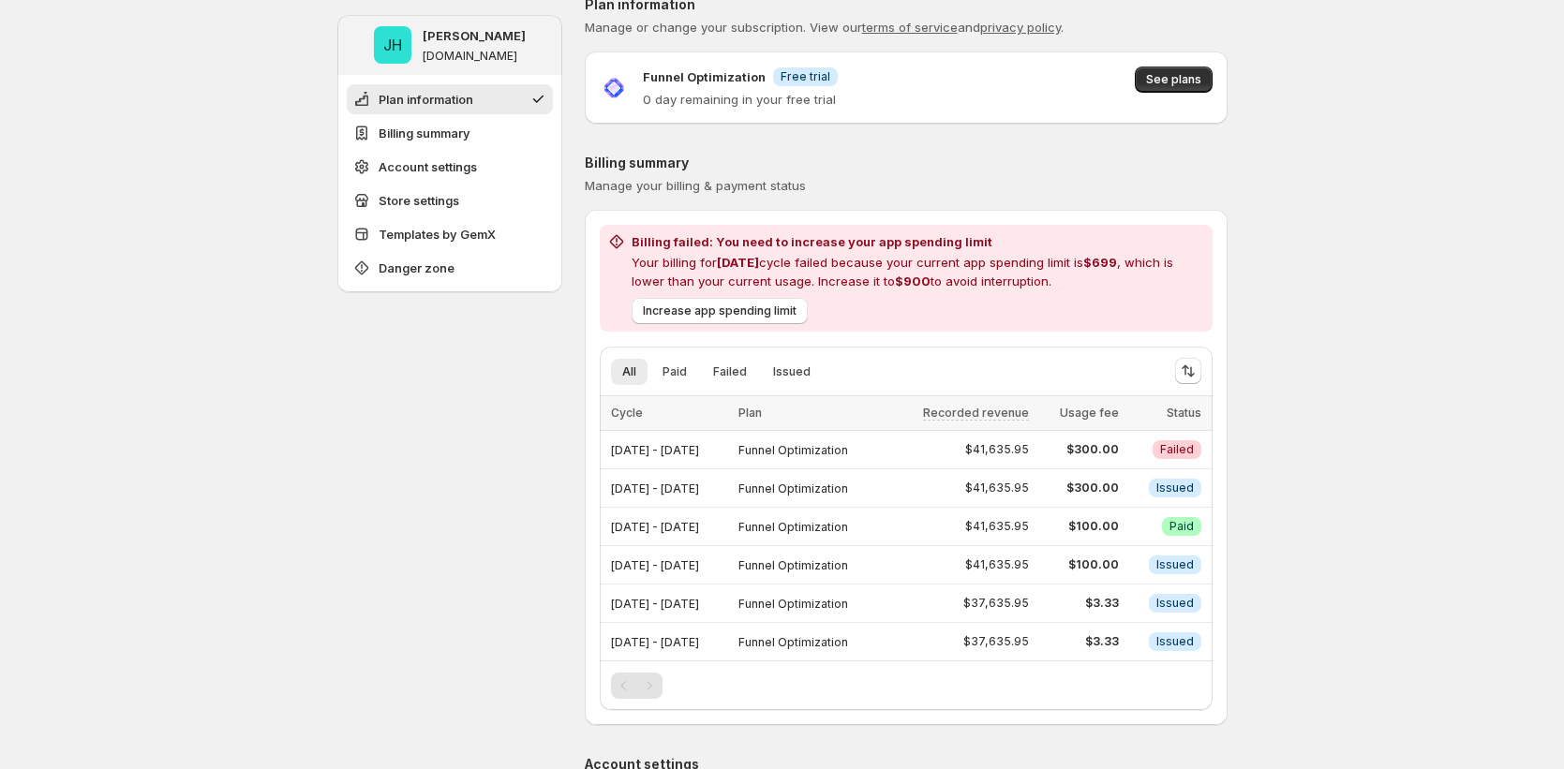
scroll to position [0, 0]
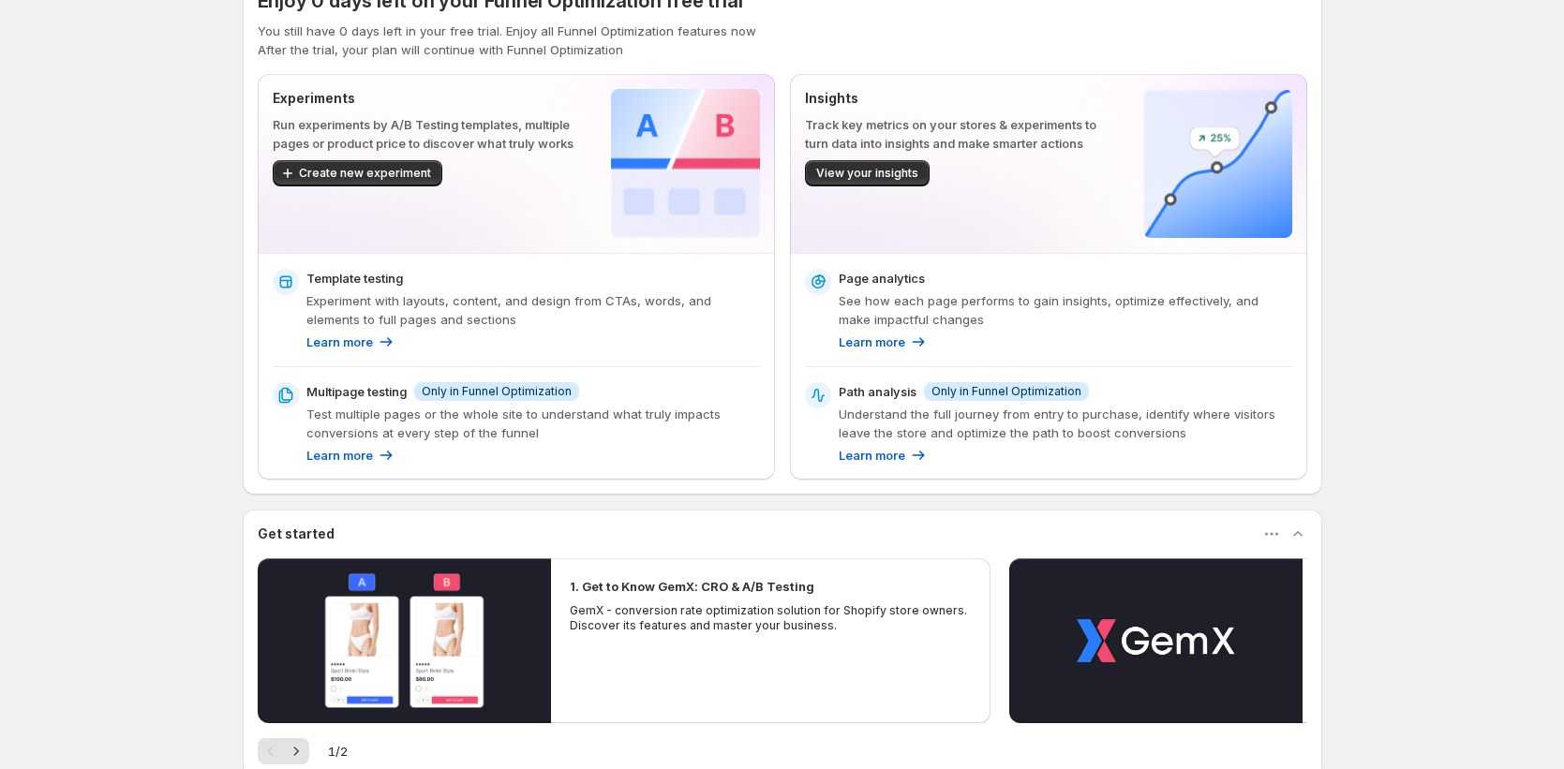
scroll to position [144, 0]
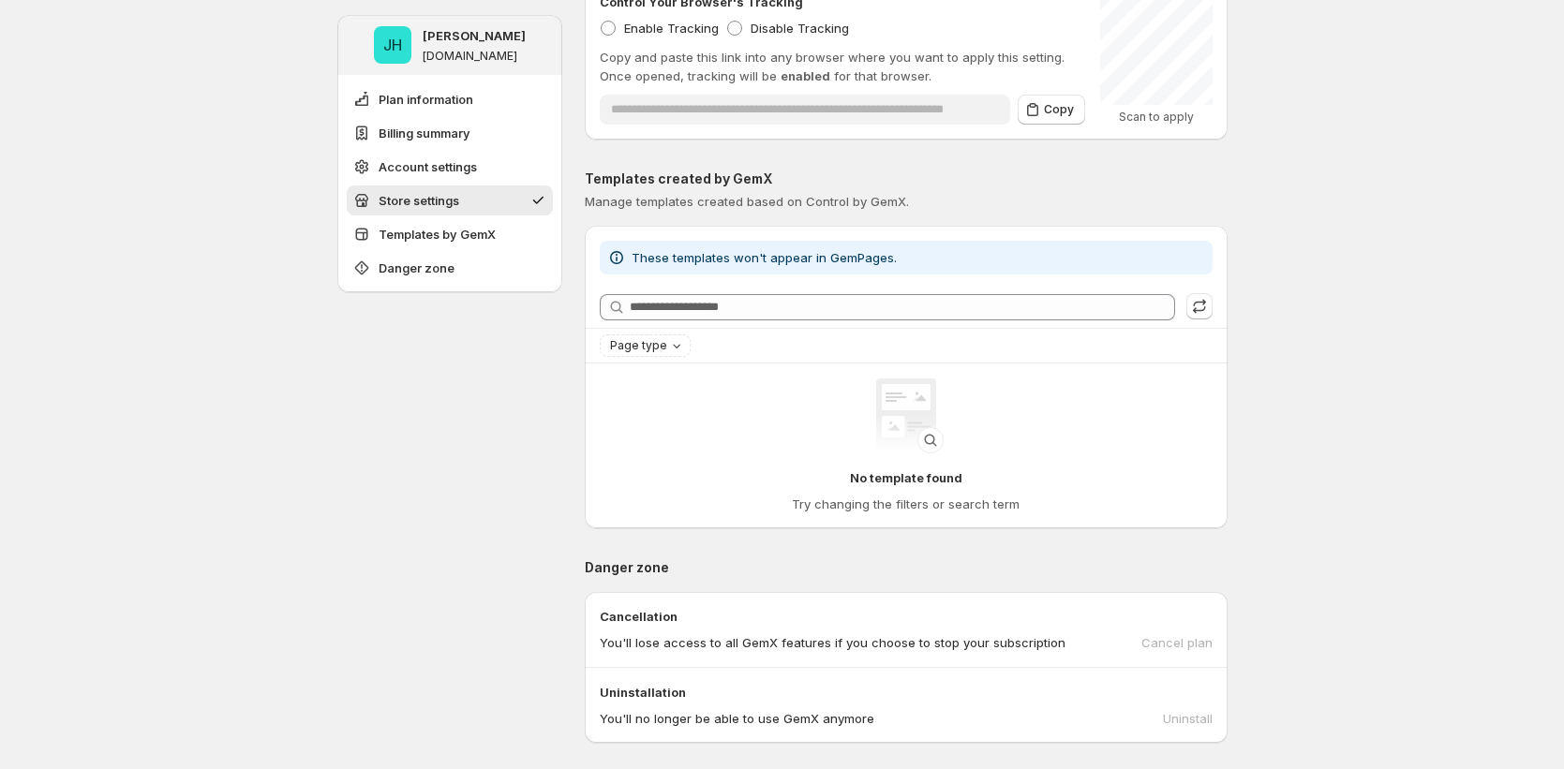
scroll to position [1263, 0]
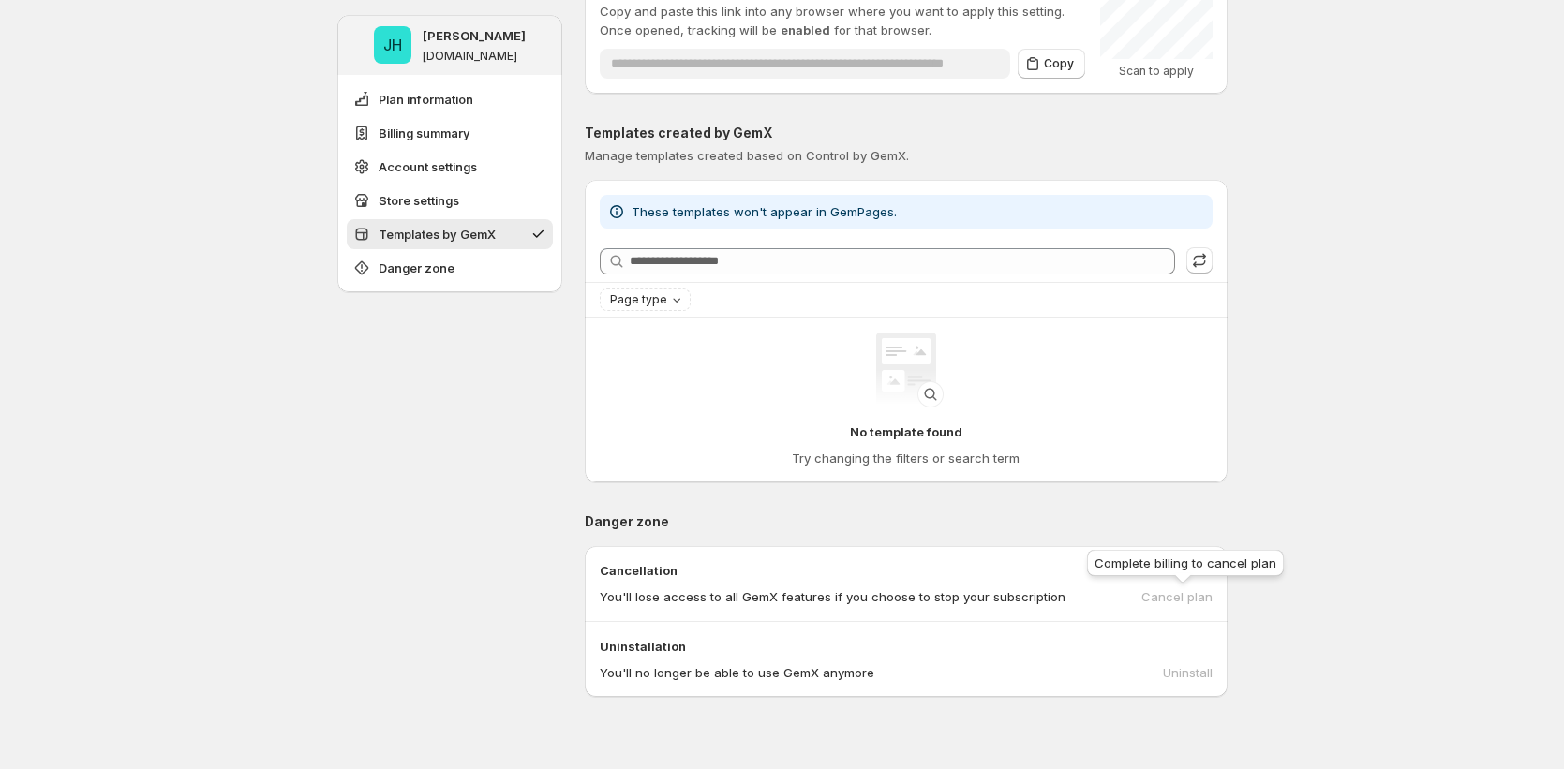
click at [1184, 599] on div "Cancel plan" at bounding box center [1176, 596] width 71 height 19
click at [1184, 598] on div "Cancel plan" at bounding box center [1176, 596] width 71 height 19
drag, startPoint x: 341, startPoint y: 596, endPoint x: 431, endPoint y: 676, distance: 120.8
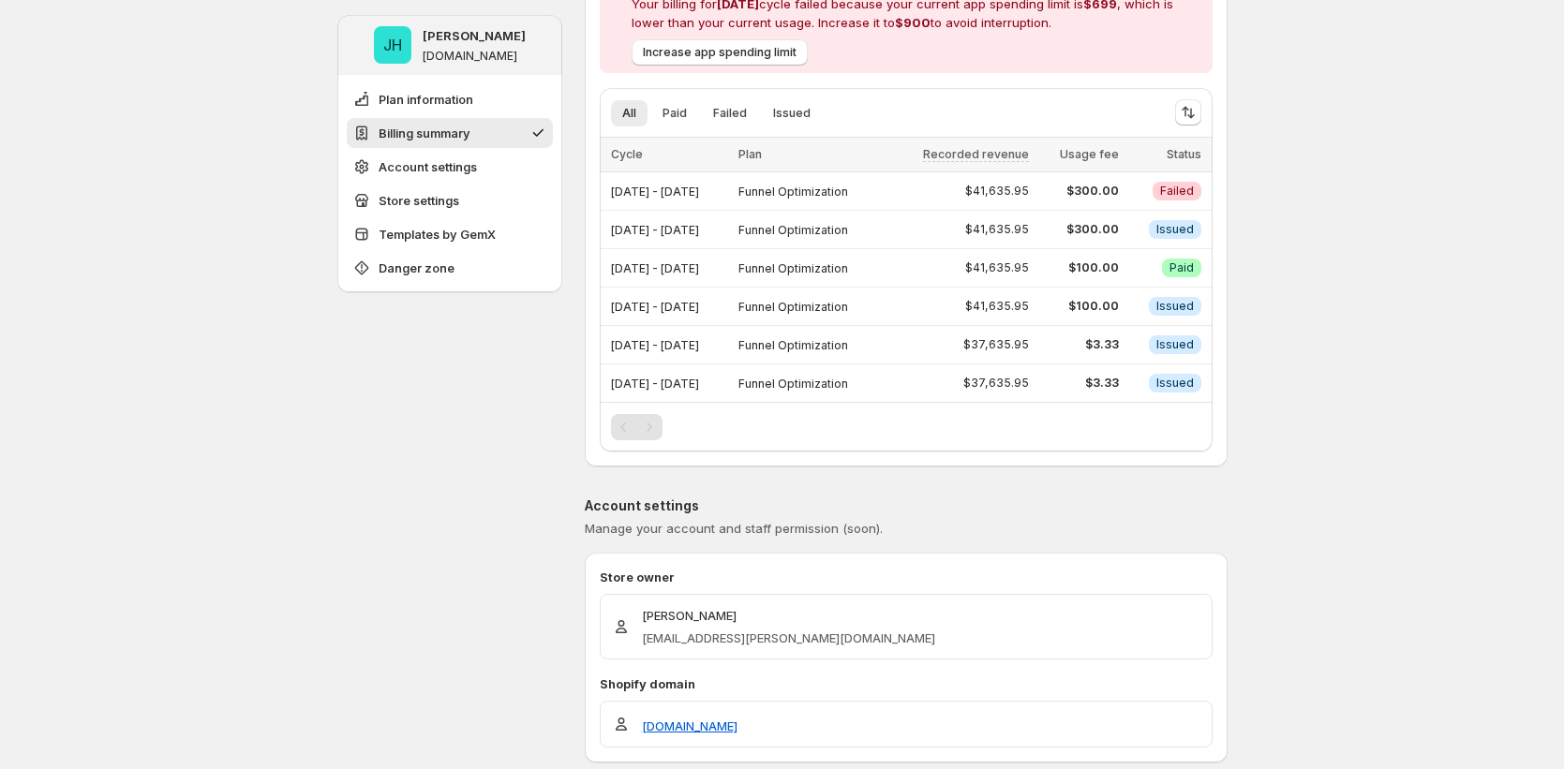
scroll to position [191, 0]
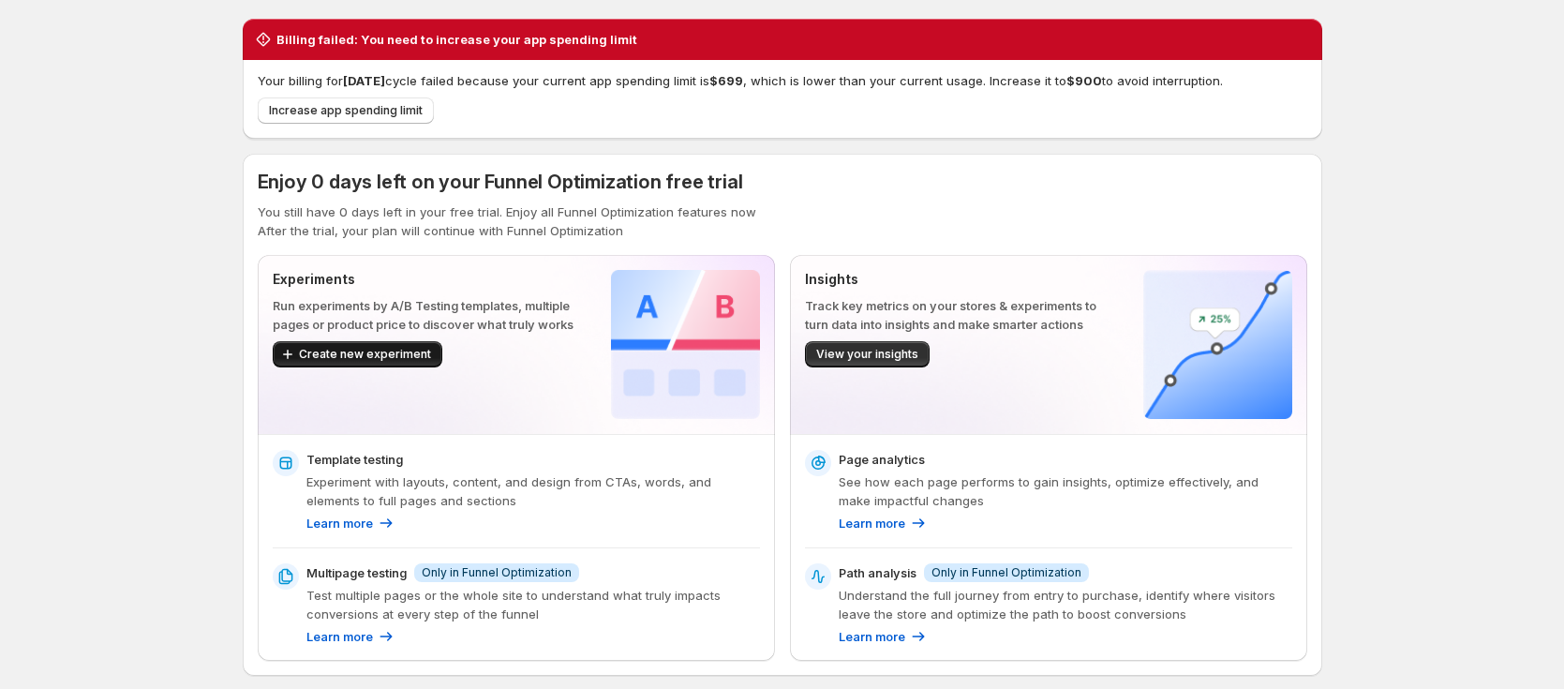
click at [432, 356] on button "Create new experiment" at bounding box center [358, 354] width 170 height 26
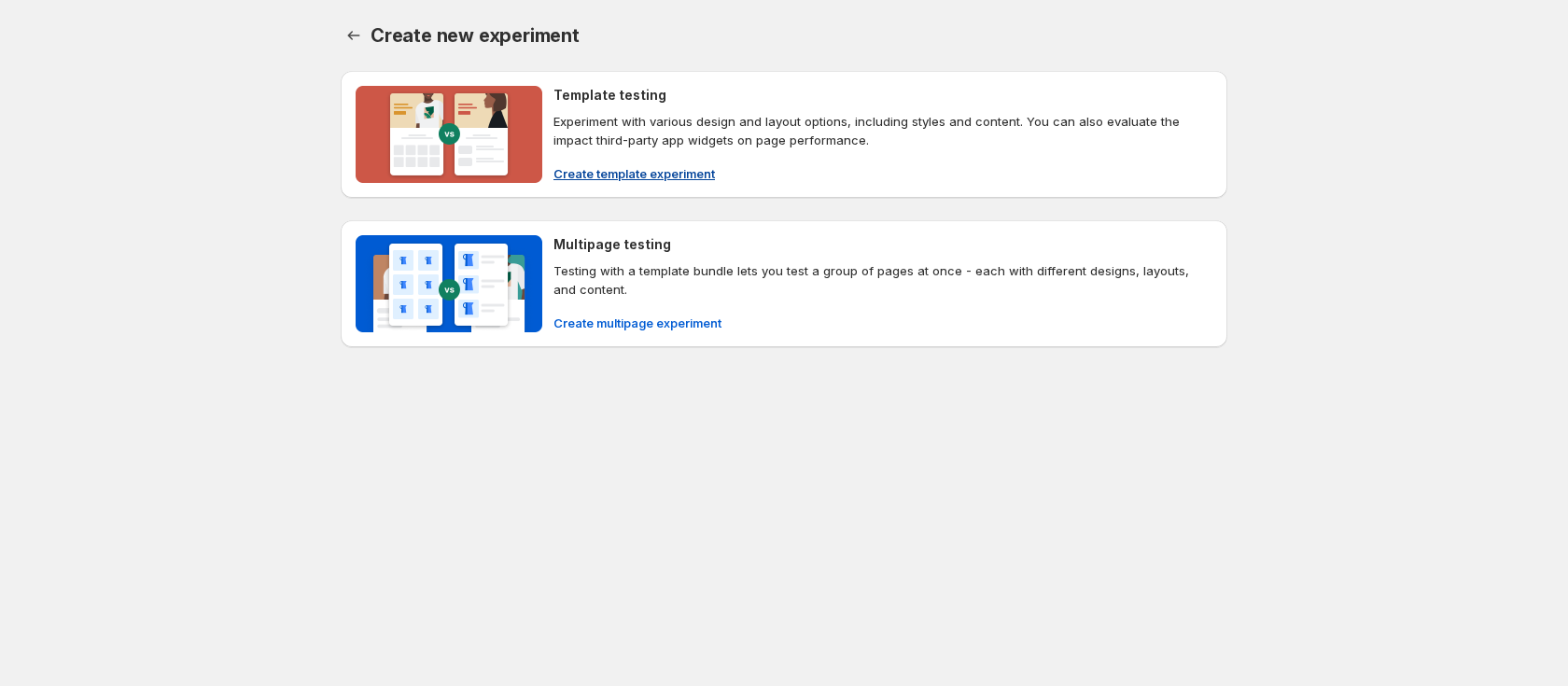
click at [693, 173] on span "Create template experiment" at bounding box center [635, 173] width 161 height 19
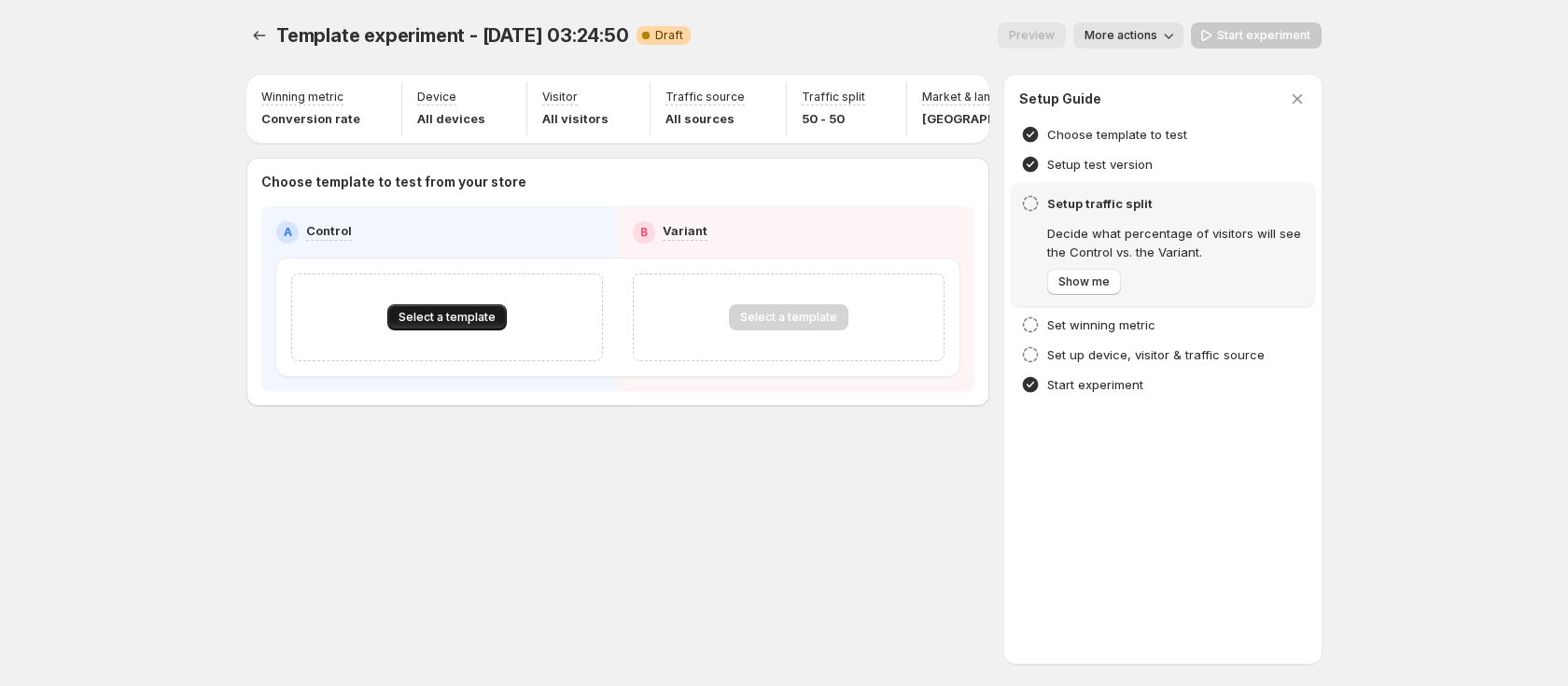
click at [466, 331] on button "Select a template" at bounding box center [447, 317] width 120 height 26
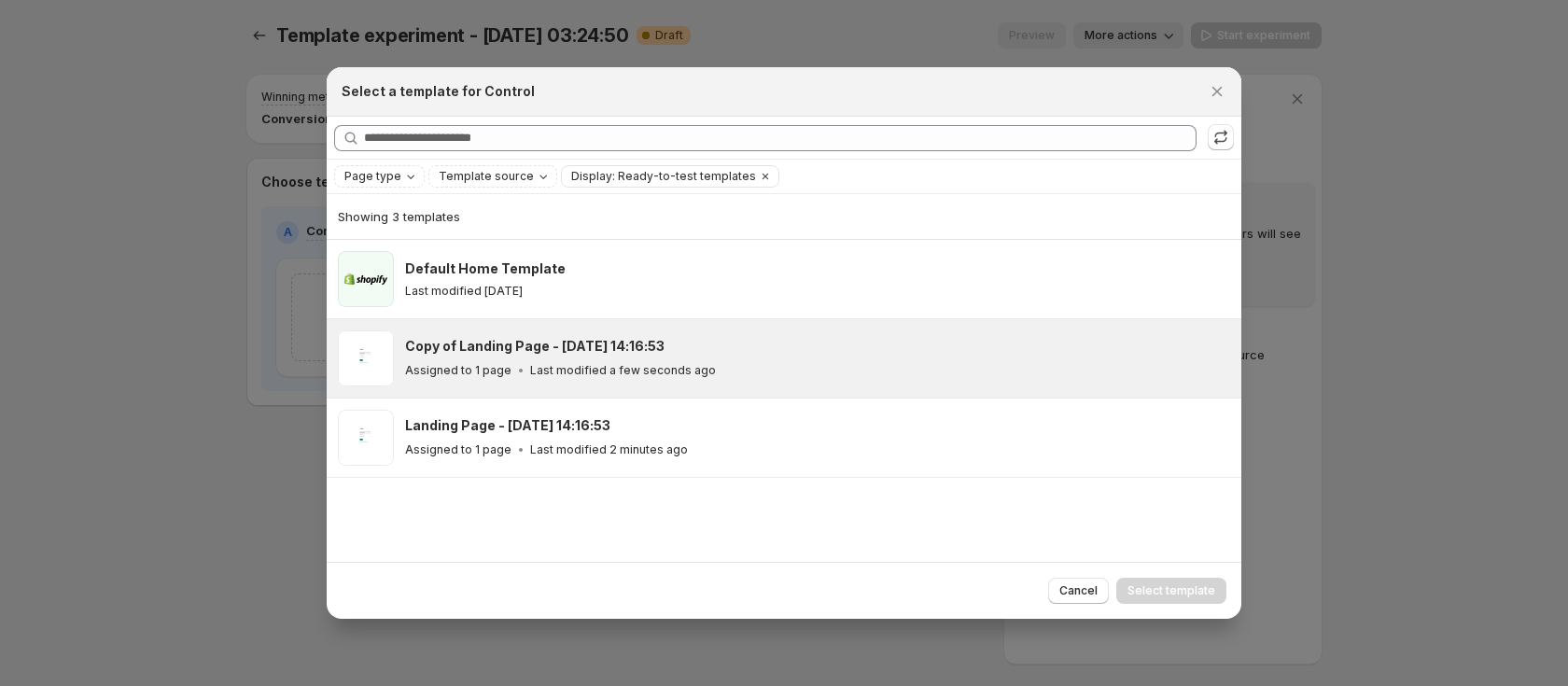
click at [666, 391] on div "Copy of Landing Page - Sep 23, 14:16:53 Assigned to 1 page Last modified a few …" at bounding box center [784, 357] width 915 height 79
click at [1163, 599] on button "Select template" at bounding box center [1172, 590] width 111 height 26
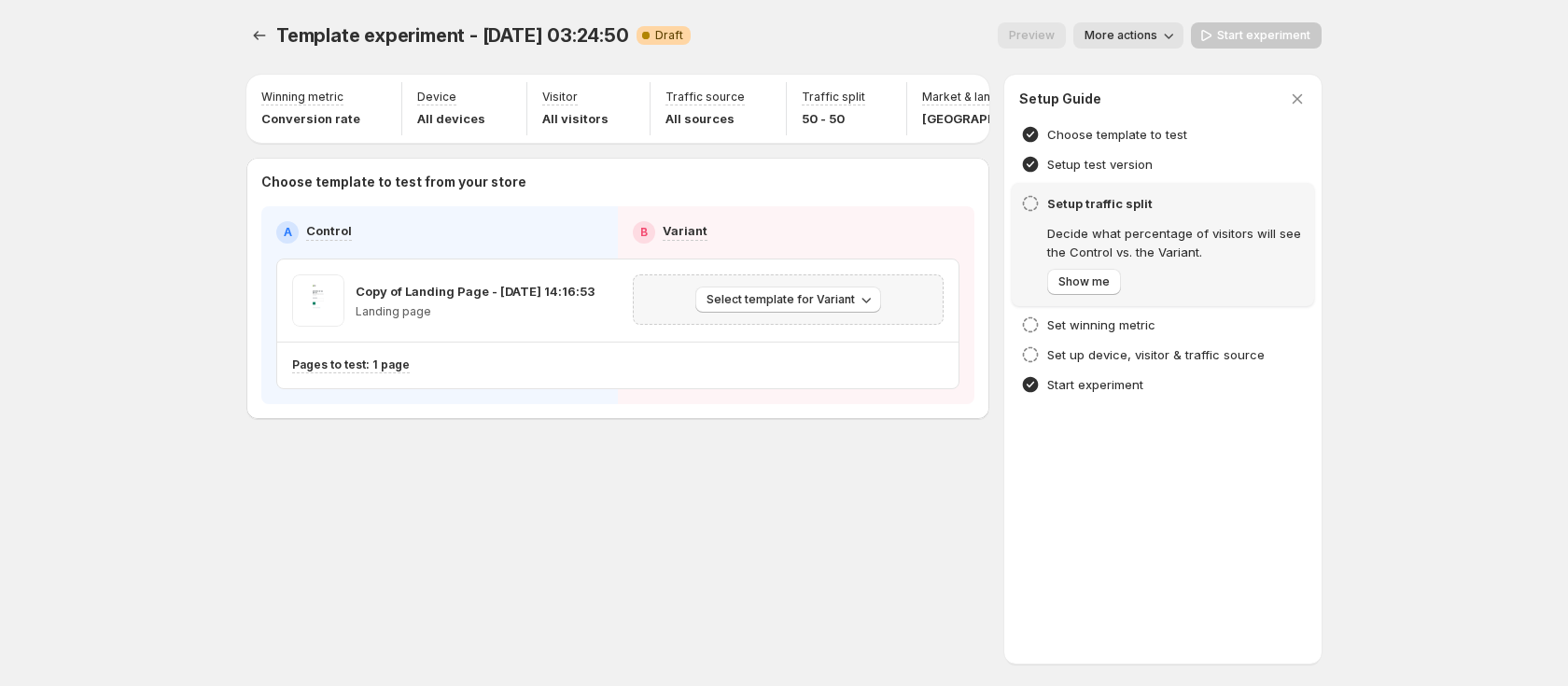
click at [819, 292] on div "Select template for Variant" at bounding box center [788, 299] width 311 height 51
click at [817, 307] on span "Select template for Variant" at bounding box center [780, 299] width 148 height 15
click at [839, 388] on span "Create Variant based on Control" at bounding box center [791, 380] width 190 height 19
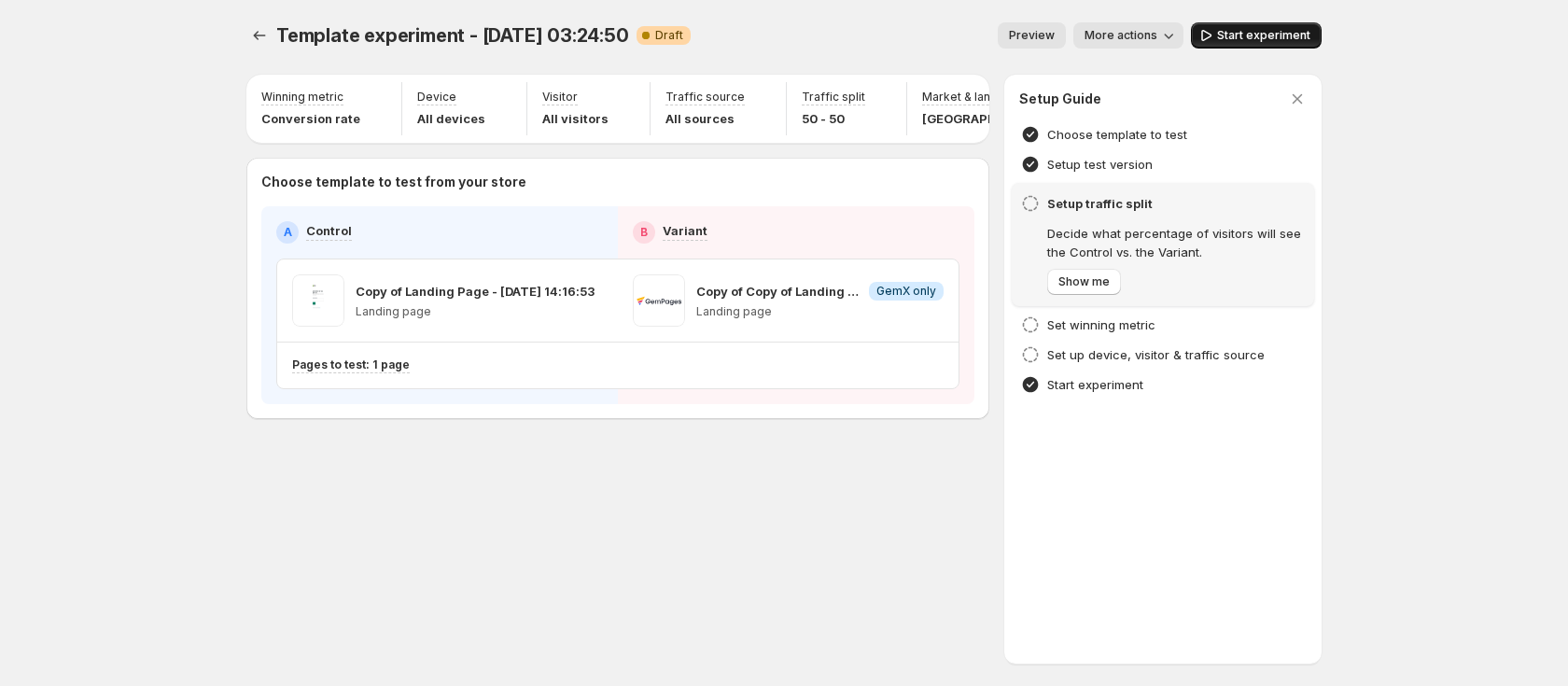
click at [1264, 41] on span "Start experiment" at bounding box center [1264, 35] width 94 height 15
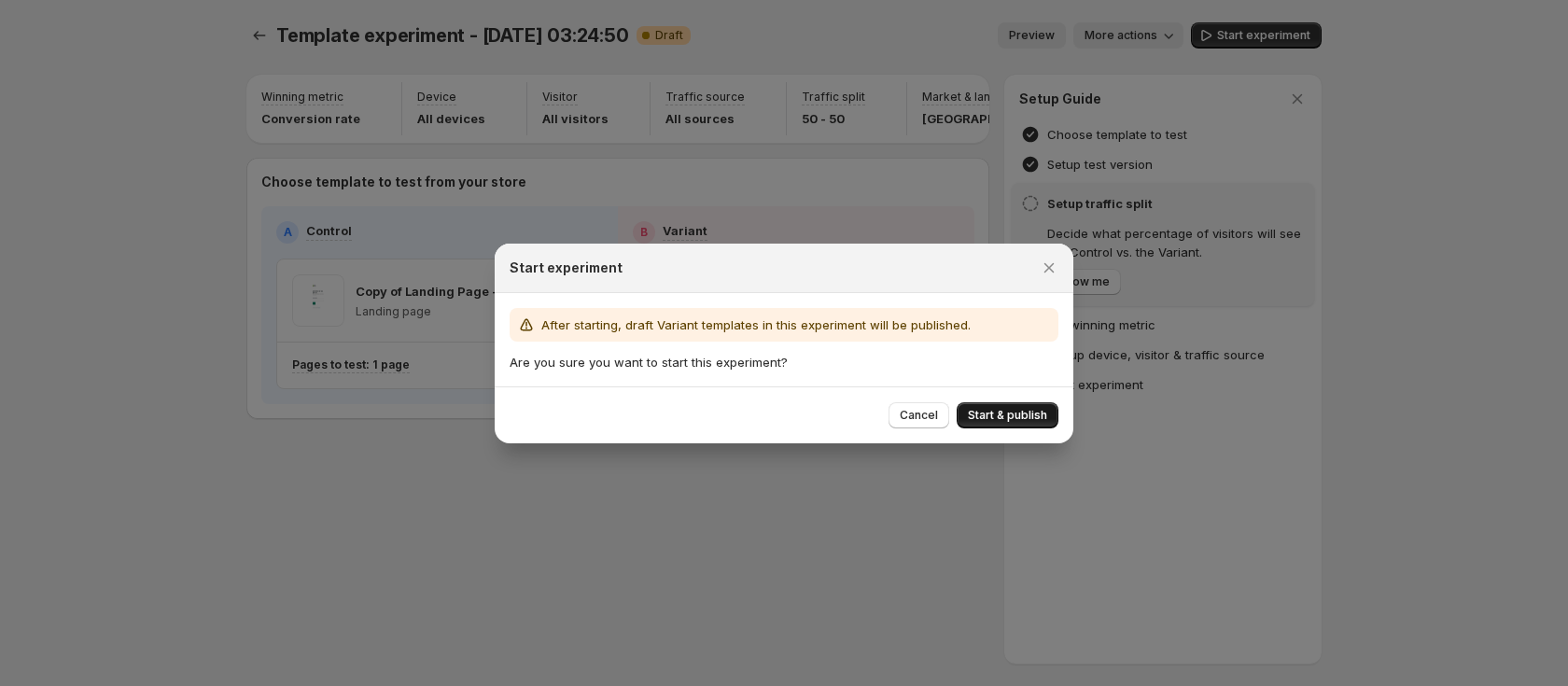
click at [1034, 420] on span "Start & publish" at bounding box center [1008, 414] width 80 height 15
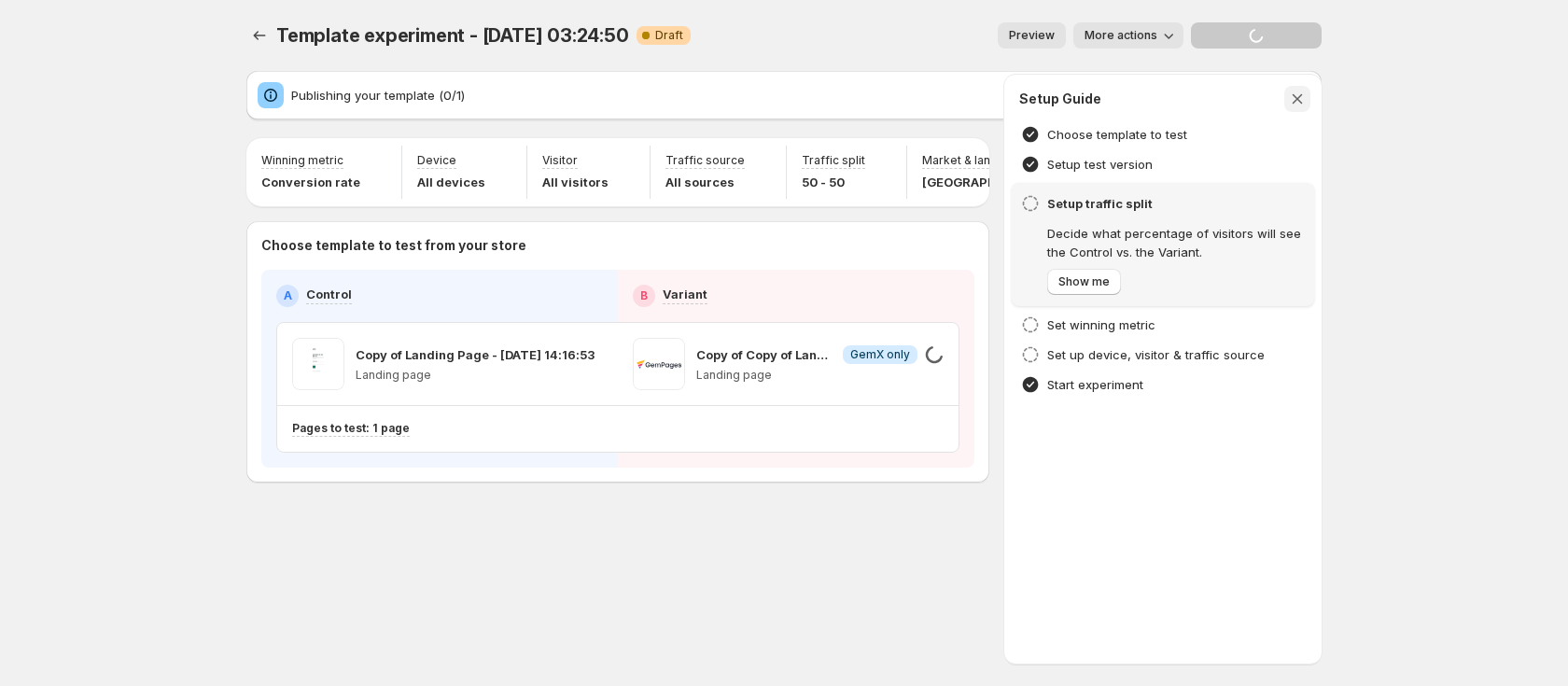
click at [1288, 99] on button "button" at bounding box center [1297, 99] width 26 height 26
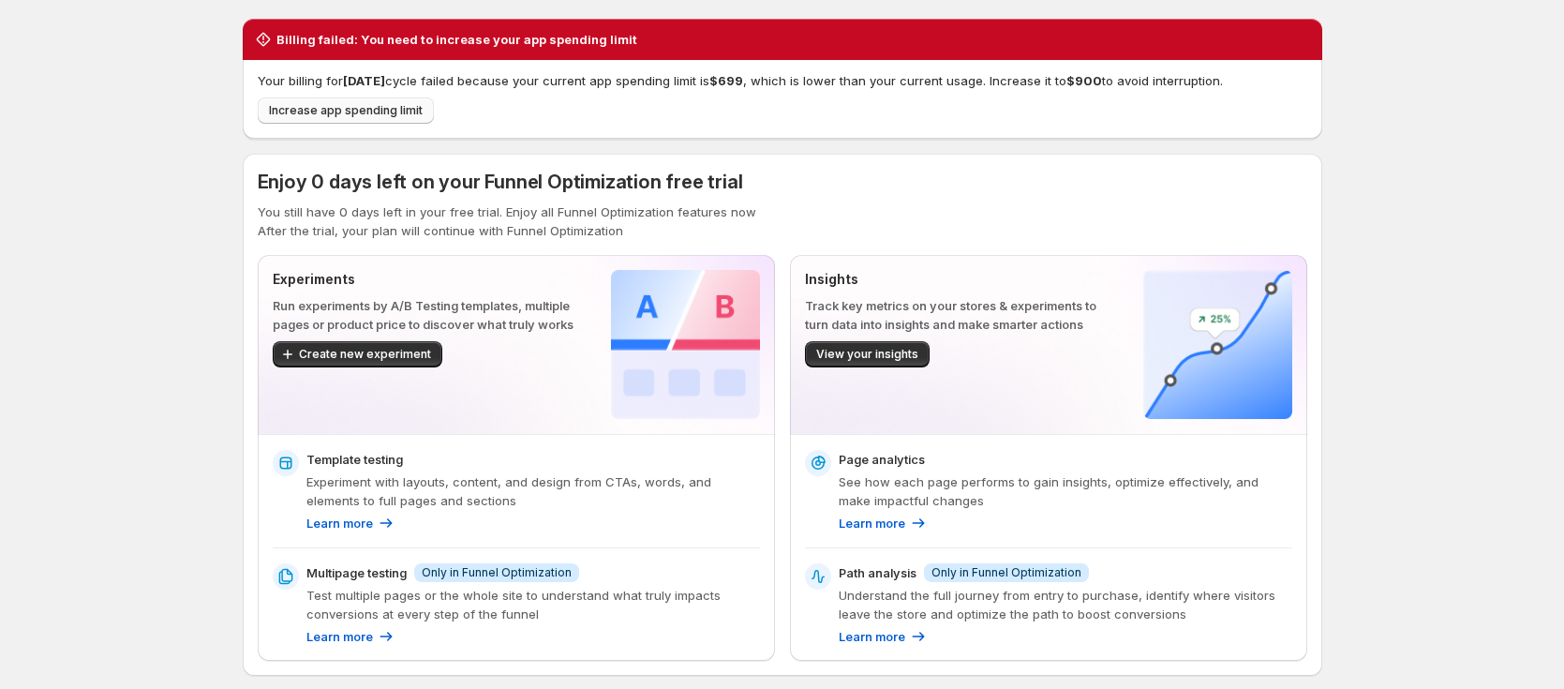
click at [400, 114] on span "Increase app spending limit" at bounding box center [346, 110] width 154 height 15
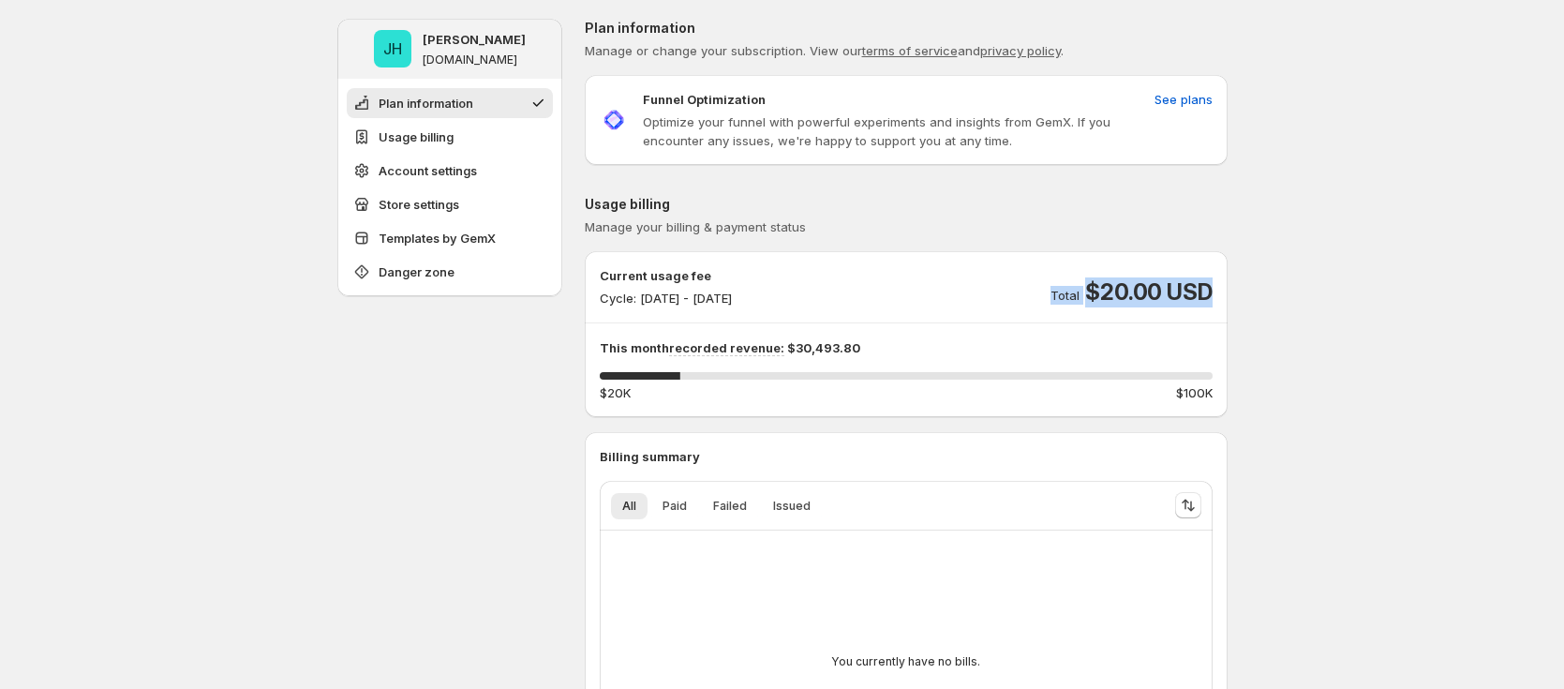
drag, startPoint x: 1077, startPoint y: 290, endPoint x: 1314, endPoint y: 312, distance: 239.0
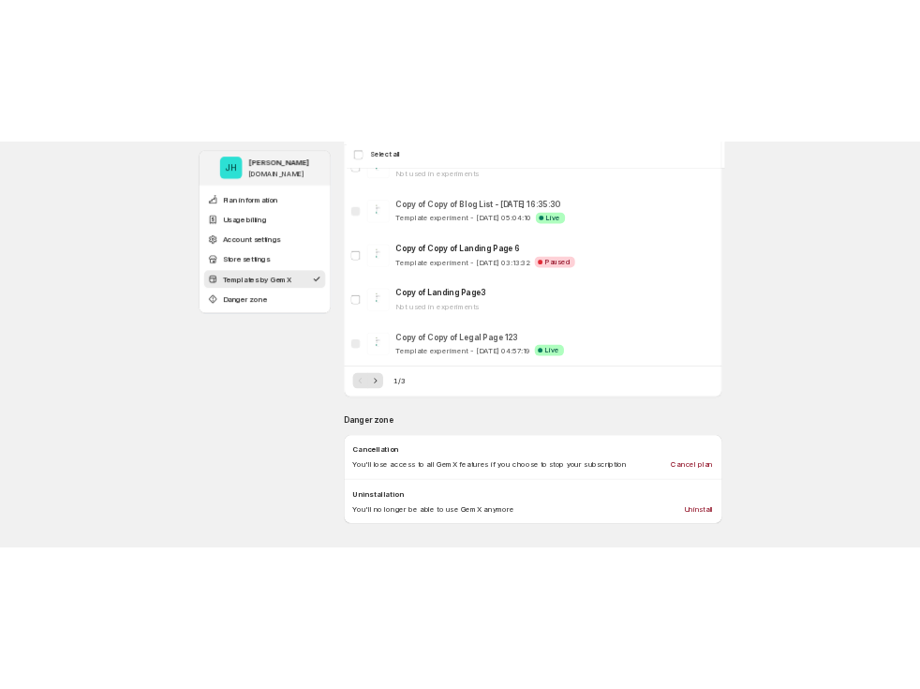
scroll to position [1964, 0]
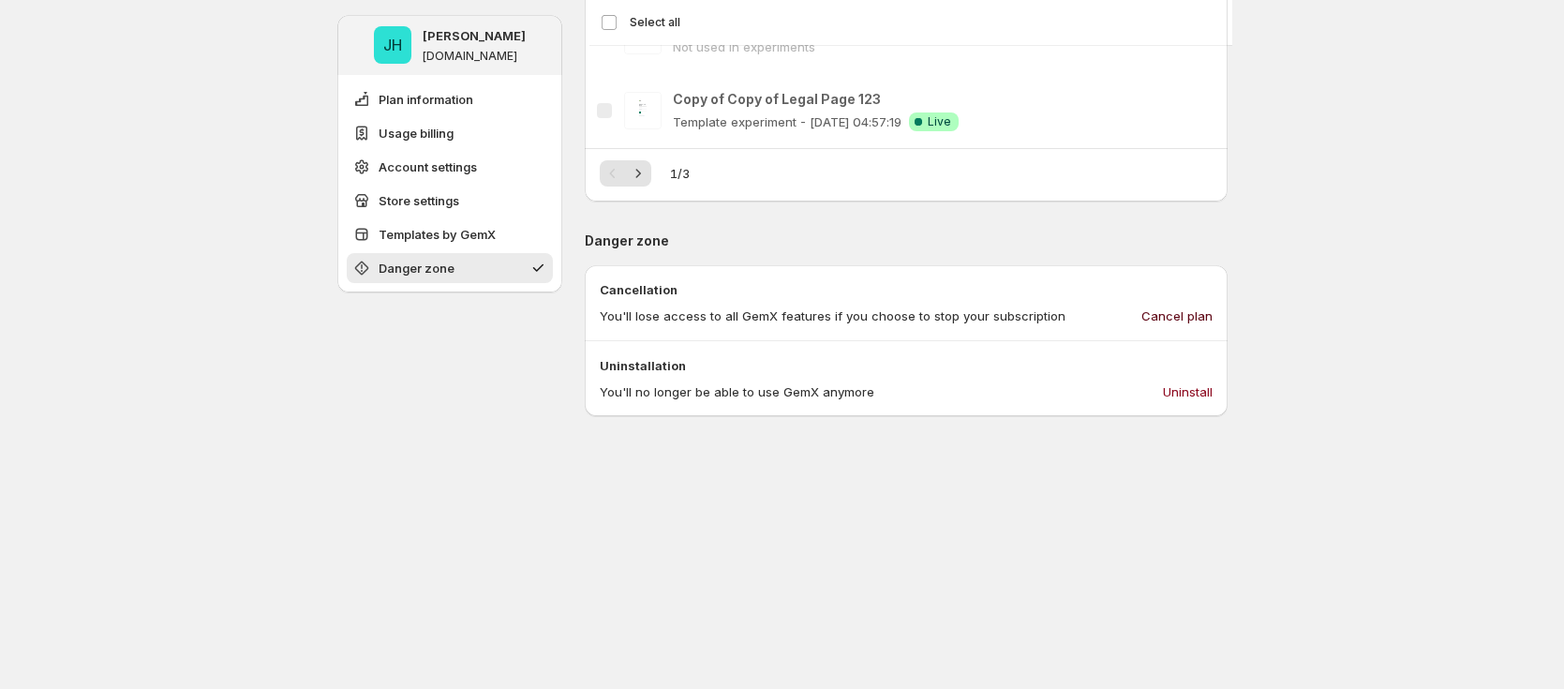
click at [1190, 318] on span "Cancel plan" at bounding box center [1176, 315] width 71 height 19
